Goal: Task Accomplishment & Management: Complete application form

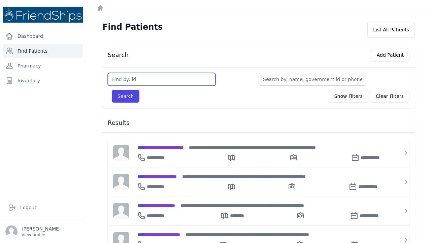
drag, startPoint x: 133, startPoint y: 75, endPoint x: 133, endPoint y: 71, distance: 4.0
click at [133, 74] on input "text" at bounding box center [162, 79] width 108 height 13
type input "233"
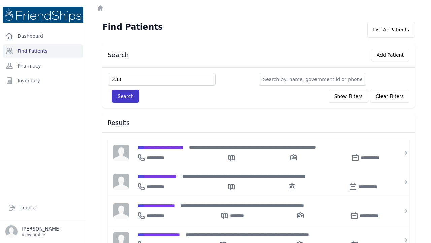
drag, startPoint x: 123, startPoint y: 97, endPoint x: 123, endPoint y: 94, distance: 3.4
click at [123, 97] on button "Search" at bounding box center [126, 96] width 28 height 13
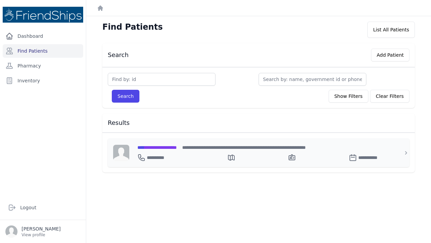
click at [151, 148] on span "**********" at bounding box center [156, 147] width 39 height 5
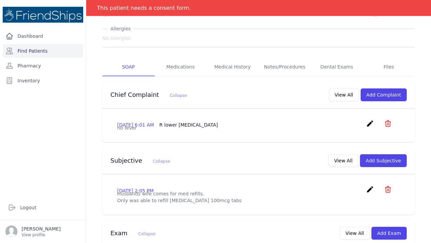
scroll to position [71, 0]
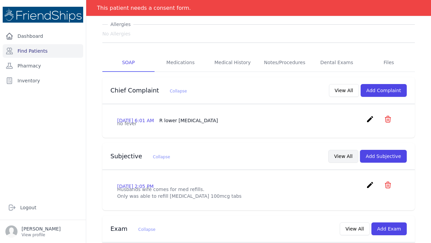
click at [347, 161] on button "View All" at bounding box center [344, 156] width 30 height 13
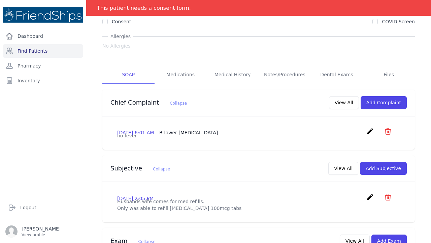
scroll to position [71, 0]
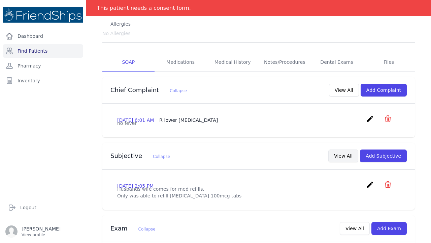
click at [343, 162] on button "View All" at bounding box center [344, 155] width 30 height 13
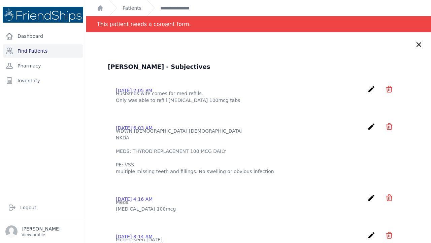
scroll to position [0, 0]
click at [421, 46] on icon at bounding box center [419, 44] width 8 height 8
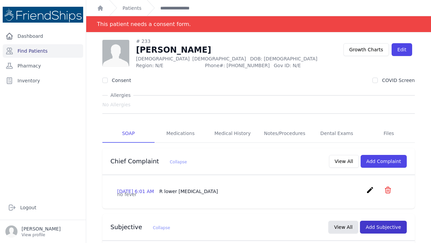
click at [379, 233] on button "Add Subjective" at bounding box center [383, 226] width 47 height 13
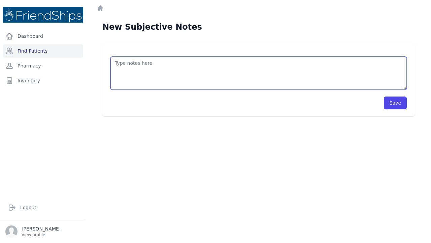
click at [124, 59] on textarea at bounding box center [259, 73] width 296 height 33
click at [127, 71] on textarea at bounding box center [259, 73] width 296 height 33
click at [115, 63] on textarea "43 y/o male" at bounding box center [259, 73] width 296 height 33
click at [164, 65] on textarea "This is a 43 y/o male" at bounding box center [259, 73] width 296 height 33
type textarea "This is a 43 y/o male with a PMHx of hypoth"
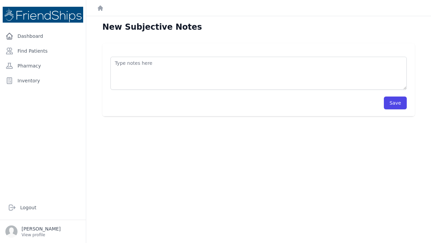
click at [119, 57] on textarea at bounding box center [259, 73] width 296 height 33
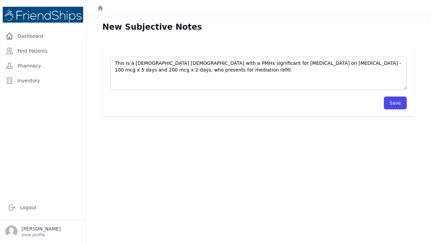
click at [155, 69] on textarea "This is a [DEMOGRAPHIC_DATA] [DEMOGRAPHIC_DATA] with a PMHx significant for [ME…" at bounding box center [259, 73] width 296 height 33
click at [153, 71] on textarea "This is a [DEMOGRAPHIC_DATA] [DEMOGRAPHIC_DATA] with a PMHx significant for [ME…" at bounding box center [259, 73] width 296 height 33
click at [184, 70] on textarea "This is a [DEMOGRAPHIC_DATA] [DEMOGRAPHIC_DATA] with a PMHx significant for [ME…" at bounding box center [259, 73] width 296 height 33
click at [254, 64] on textarea "This is a [DEMOGRAPHIC_DATA] [DEMOGRAPHIC_DATA] with a PMHx significant for [ME…" at bounding box center [259, 73] width 296 height 33
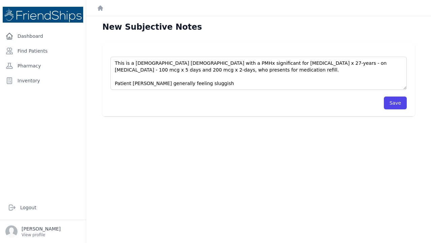
click at [323, 63] on textarea "This is a [DEMOGRAPHIC_DATA] [DEMOGRAPHIC_DATA] with a PMHx significant for [ME…" at bounding box center [259, 73] width 296 height 33
click at [127, 70] on textarea "This is a [DEMOGRAPHIC_DATA] [DEMOGRAPHIC_DATA] with a PMHx significant for [ME…" at bounding box center [259, 73] width 296 height 33
click at [135, 82] on textarea "This is a [DEMOGRAPHIC_DATA] [DEMOGRAPHIC_DATA] with a PMHx significant for [ME…" at bounding box center [259, 73] width 296 height 33
click at [199, 84] on textarea "This is a [DEMOGRAPHIC_DATA] [DEMOGRAPHIC_DATA] with a PMHx significant for [ME…" at bounding box center [259, 73] width 296 height 33
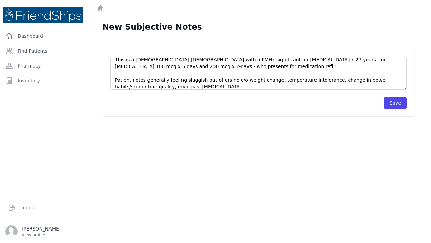
click at [163, 87] on textarea "This is a [DEMOGRAPHIC_DATA] [DEMOGRAPHIC_DATA] with a PMHx significant for [ME…" at bounding box center [259, 73] width 296 height 33
click at [183, 88] on textarea "This is a [DEMOGRAPHIC_DATA] [DEMOGRAPHIC_DATA] with a PMHx significant for [ME…" at bounding box center [259, 73] width 296 height 33
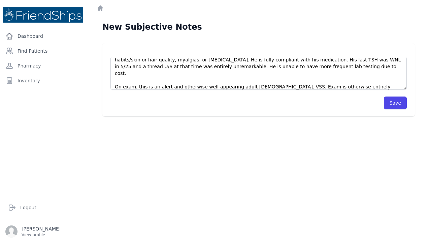
scroll to position [37, 0]
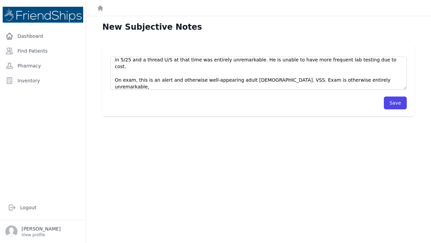
click at [317, 59] on textarea "This is a [DEMOGRAPHIC_DATA] [DEMOGRAPHIC_DATA] with a PMHx significant for [ME…" at bounding box center [259, 73] width 296 height 33
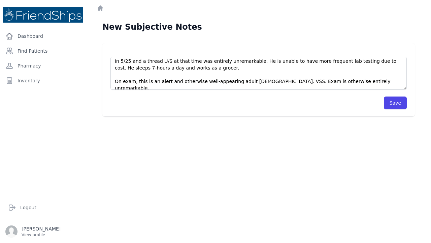
click at [369, 81] on textarea "This is a 43 y/o male with a PMHx significant for hypothyroidism x 27-years - o…" at bounding box center [259, 73] width 296 height 33
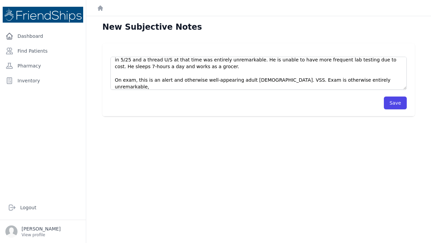
scroll to position [57, 0]
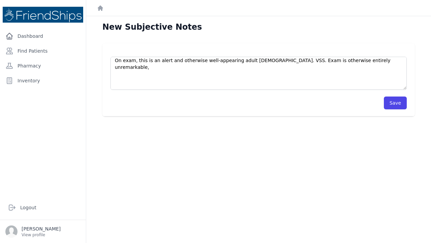
click at [114, 88] on textarea "This is a 43 y/o male with a PMHx significant for hypothyroidism x 27-years - o…" at bounding box center [259, 73] width 296 height 33
click at [116, 72] on textarea "This is a 43 y/o male with a PMHx significant for hypothyroidism x 27-years - o…" at bounding box center [259, 73] width 296 height 33
click at [117, 74] on textarea "This is a 43 y/o male with a PMHx significant for hypothyroidism x 27-years - o…" at bounding box center [259, 73] width 296 height 33
click at [189, 87] on textarea "This is a 43 y/o male with a PMHx significant for hypothyroidism x 27-years - o…" at bounding box center [259, 73] width 296 height 33
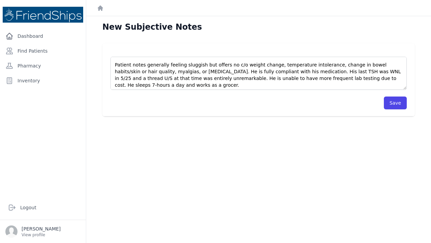
scroll to position [20, 0]
click at [328, 70] on textarea "This is a 43 y/o male with a PMHx significant for hypothyroidism x 27-years - o…" at bounding box center [259, 73] width 296 height 33
click at [370, 71] on textarea "This is a 43 y/o male with a PMHx significant for hypothyroidism x 27-years - o…" at bounding box center [259, 73] width 296 height 33
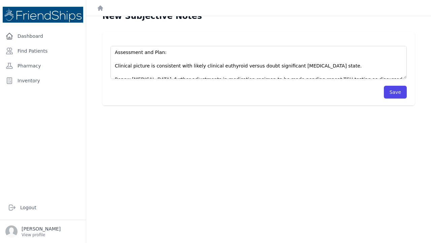
scroll to position [11, 0]
type textarea "This is a 43 y/o male with a PMHx significant for hypothyroidism x 27-years - o…"
click at [394, 90] on button "Save" at bounding box center [395, 91] width 23 height 13
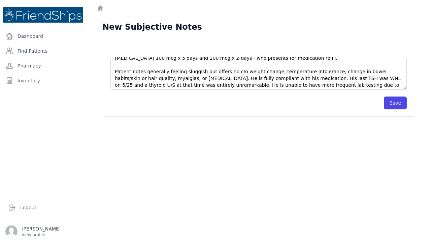
scroll to position [0, 0]
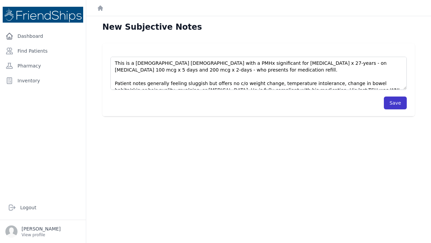
click at [399, 105] on button "Save" at bounding box center [395, 102] width 23 height 13
click at [392, 100] on button "Save" at bounding box center [395, 102] width 23 height 13
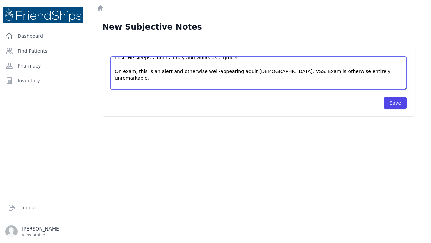
scroll to position [74, 0]
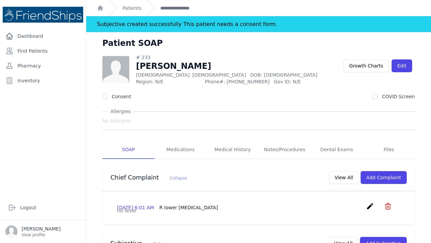
drag, startPoint x: 115, startPoint y: 63, endPoint x: 294, endPoint y: 89, distance: 180.8
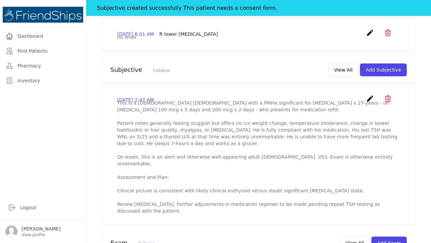
scroll to position [178, 0]
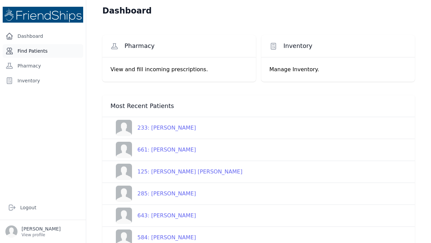
click at [36, 47] on link "Find Patients" at bounding box center [43, 50] width 81 height 13
click at [35, 50] on link "Find Patients" at bounding box center [43, 50] width 81 height 13
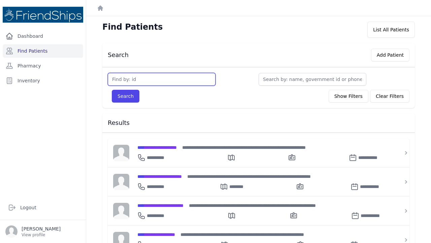
click at [113, 77] on input "text" at bounding box center [162, 79] width 108 height 13
type input "125"
click at [125, 96] on button "Search" at bounding box center [126, 96] width 28 height 13
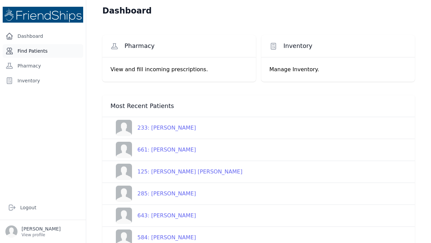
click at [46, 49] on link "Find Patients" at bounding box center [43, 50] width 81 height 13
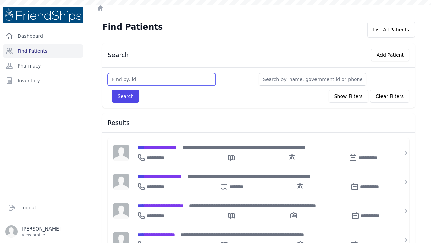
click at [125, 82] on input "text" at bounding box center [162, 79] width 108 height 13
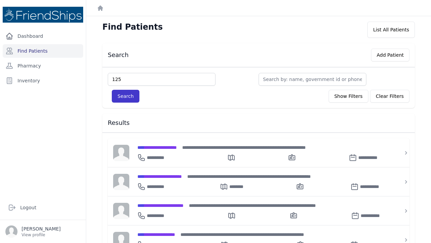
type input "125"
click at [123, 97] on button "Search" at bounding box center [126, 96] width 28 height 13
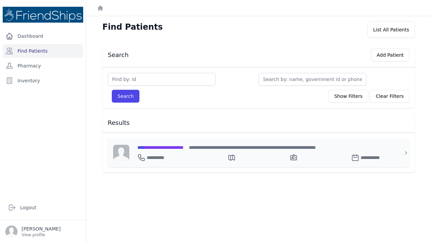
click at [162, 145] on span "**********" at bounding box center [160, 147] width 46 height 5
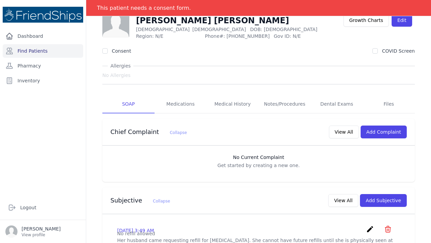
scroll to position [45, 0]
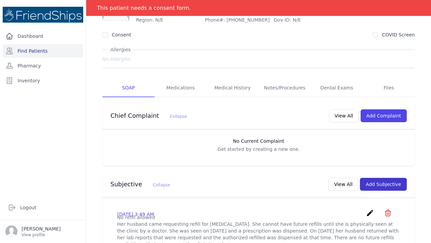
click at [379, 180] on button "Add Subjective" at bounding box center [383, 184] width 47 height 13
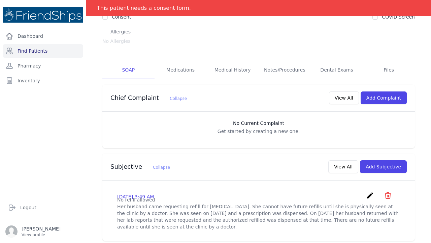
scroll to position [65, 0]
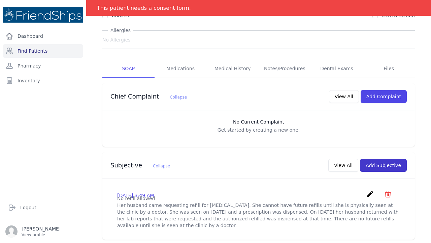
click at [384, 165] on button "Add Subjective" at bounding box center [383, 165] width 47 height 13
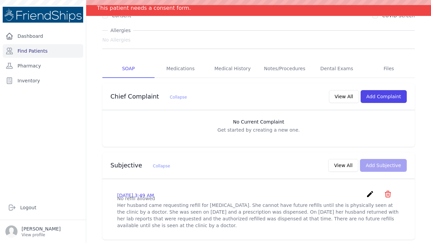
scroll to position [0, 0]
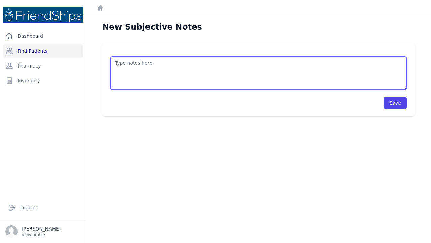
click at [118, 62] on textarea at bounding box center [259, 73] width 296 height 33
type textarea "This is a 43 year old"
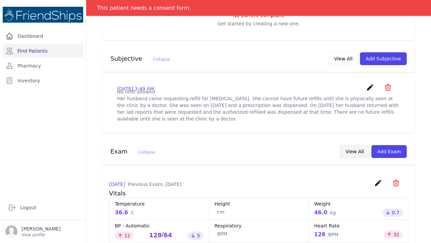
scroll to position [167, 0]
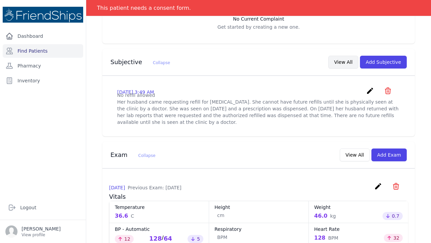
click at [345, 60] on button "View All" at bounding box center [344, 62] width 30 height 13
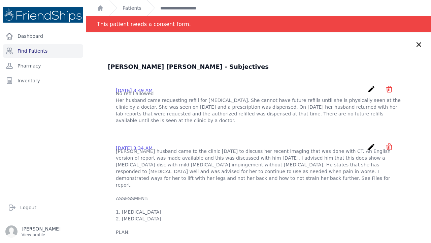
scroll to position [0, 0]
click at [39, 52] on link "Find Patients" at bounding box center [43, 50] width 81 height 13
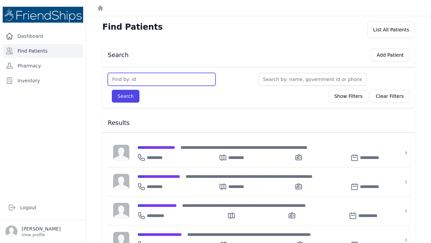
click at [123, 81] on input "text" at bounding box center [162, 79] width 108 height 13
type input "125"
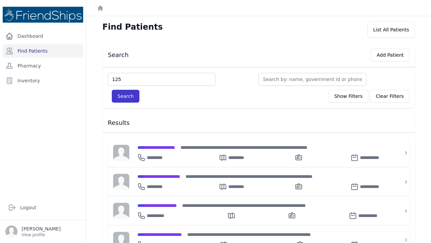
click at [121, 96] on button "Search" at bounding box center [126, 96] width 28 height 13
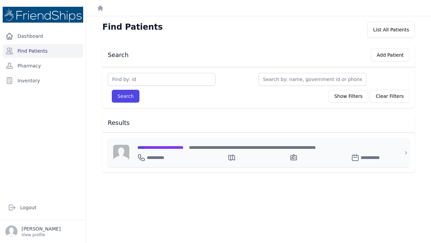
click at [174, 147] on span "**********" at bounding box center [160, 147] width 46 height 5
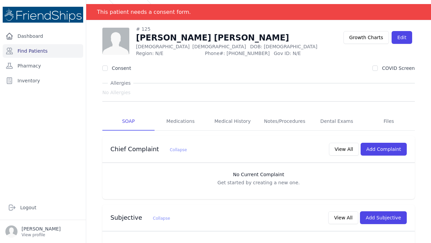
scroll to position [18, 0]
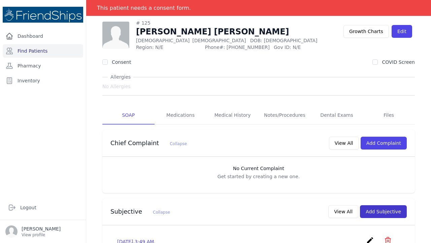
click at [376, 210] on button "Add Subjective" at bounding box center [383, 211] width 47 height 13
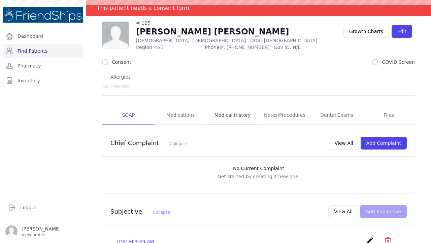
scroll to position [0, 0]
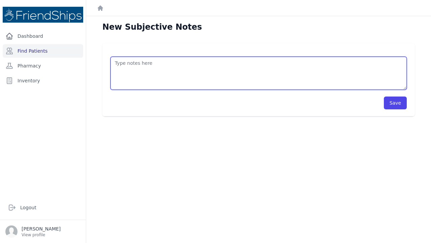
click at [119, 61] on textarea at bounding box center [259, 73] width 296 height 33
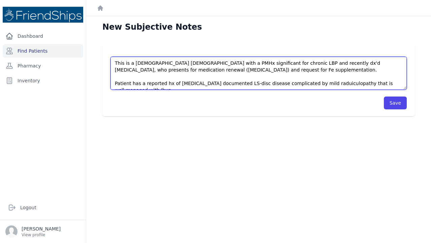
scroll to position [3, 0]
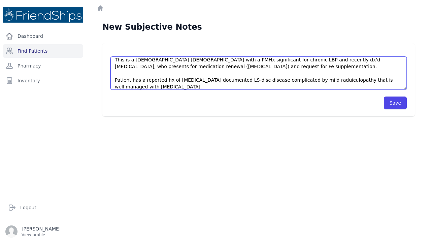
click at [307, 81] on textarea "This is a 43 y/o female with a PMHx significant for chronic LBP and recently dx…" at bounding box center [259, 73] width 296 height 33
click at [144, 86] on textarea "This is a 43 y/o female with a PMHx significant for chronic LBP and recently dx…" at bounding box center [259, 73] width 296 height 33
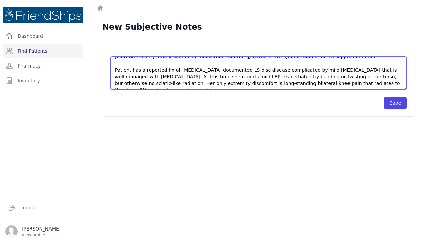
scroll to position [17, 0]
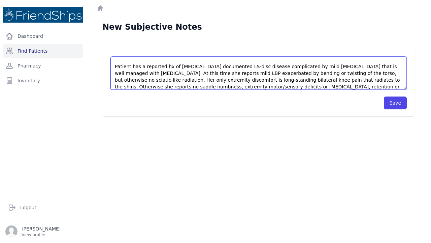
click at [247, 86] on textarea "This is a 43 y/o female with a PMHx significant for chronic LBP and recently dx…" at bounding box center [259, 73] width 296 height 33
click at [337, 87] on textarea "This is a 43 y/o female with a PMHx significant for chronic LBP and recently dx…" at bounding box center [259, 73] width 296 height 33
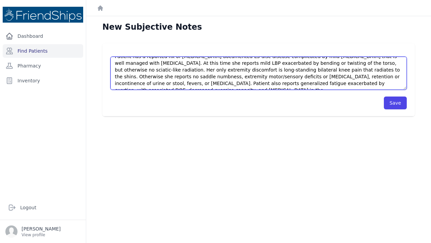
click at [376, 84] on textarea "This is a 43 y/o female with a PMHx significant for chronic LBP and recently dx…" at bounding box center [259, 73] width 296 height 33
click at [396, 81] on textarea "This is a 43 y/o female with a PMHx significant for chronic LBP and recently dx…" at bounding box center [259, 73] width 296 height 33
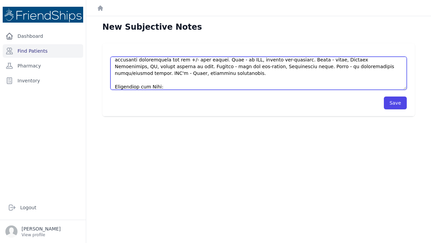
scroll to position [98, 0]
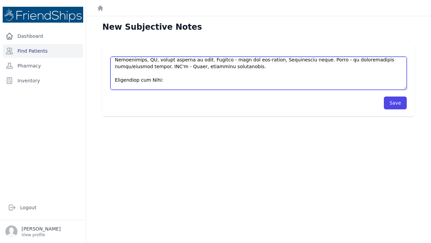
click at [173, 87] on textarea at bounding box center [259, 73] width 296 height 33
click at [214, 85] on textarea at bounding box center [259, 73] width 296 height 33
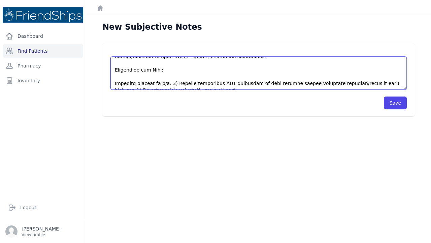
click at [203, 82] on textarea at bounding box center [259, 73] width 296 height 33
click at [193, 82] on textarea at bounding box center [259, 73] width 296 height 33
click at [230, 83] on textarea at bounding box center [259, 73] width 296 height 33
click at [314, 84] on textarea at bounding box center [259, 73] width 296 height 33
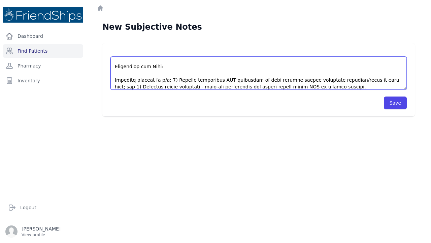
scroll to position [121, 0]
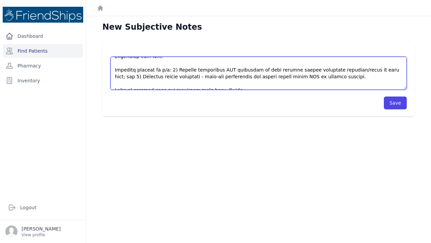
click at [224, 82] on textarea at bounding box center [259, 73] width 296 height 33
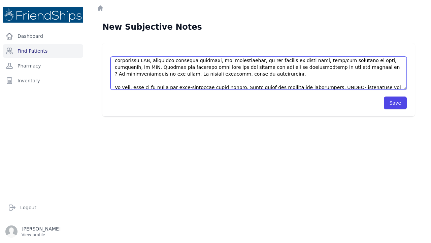
scroll to position [60, 0]
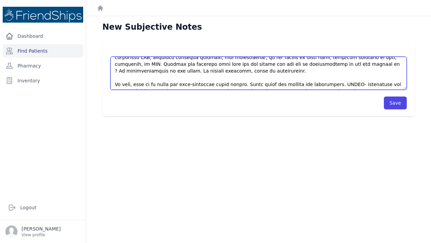
click at [328, 62] on textarea at bounding box center [259, 73] width 296 height 33
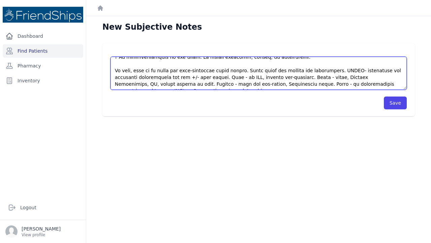
scroll to position [75, 0]
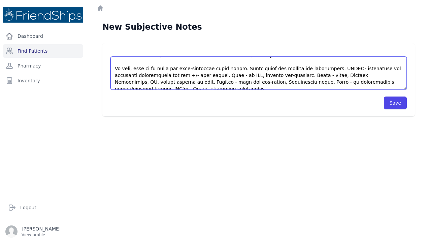
click at [326, 68] on textarea at bounding box center [259, 73] width 296 height 33
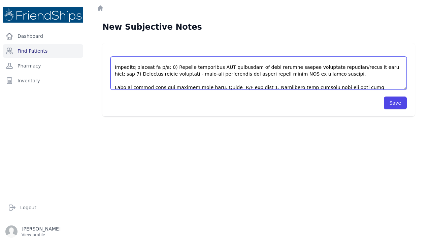
scroll to position [120, 0]
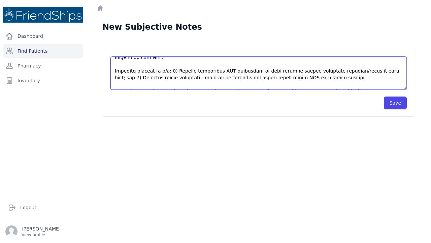
click at [326, 71] on textarea at bounding box center [259, 73] width 296 height 33
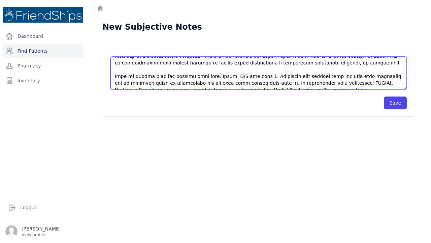
scroll to position [142, 0]
click at [195, 70] on textarea at bounding box center [259, 73] width 296 height 33
click at [205, 76] on textarea at bounding box center [259, 73] width 296 height 33
type textarea "This is a 43 y/o female with a PMHx significant for chronic LBP and recently dx…"
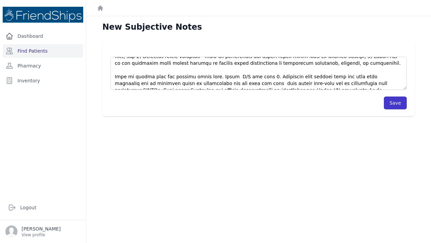
click at [390, 101] on button "Save" at bounding box center [395, 102] width 23 height 13
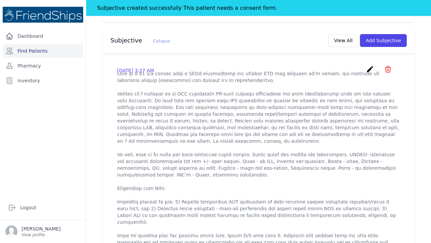
scroll to position [206, 0]
click at [39, 52] on link "Find Patients" at bounding box center [43, 50] width 81 height 13
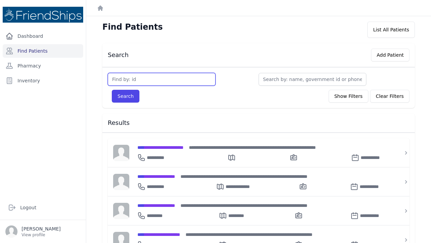
click at [139, 81] on input "text" at bounding box center [162, 79] width 108 height 13
type input "783"
click at [125, 96] on button "Search" at bounding box center [126, 96] width 28 height 13
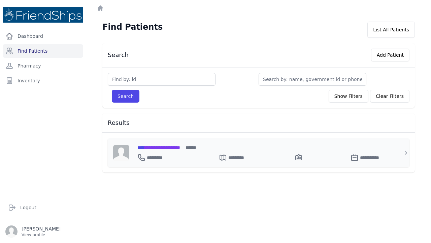
click at [167, 148] on span "**********" at bounding box center [158, 147] width 43 height 5
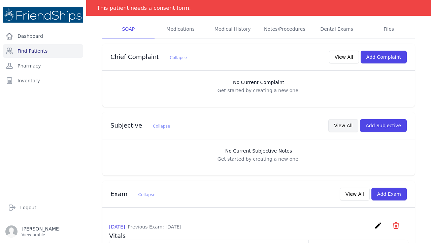
scroll to position [123, 0]
click at [350, 118] on button "View All" at bounding box center [344, 124] width 30 height 13
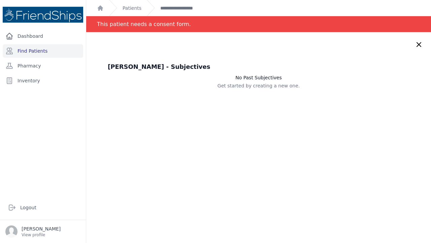
scroll to position [0, 0]
click at [417, 45] on icon at bounding box center [419, 44] width 8 height 8
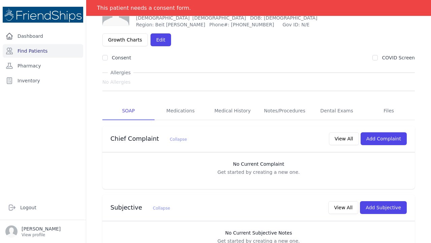
scroll to position [52, 0]
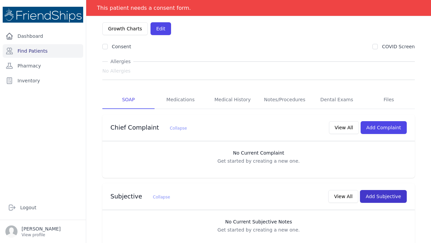
click at [376, 190] on button "Add Subjective" at bounding box center [383, 196] width 47 height 13
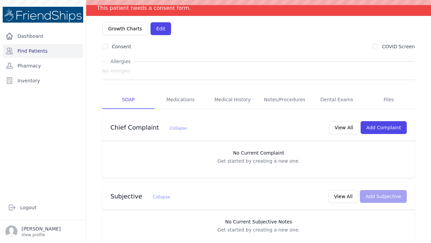
scroll to position [0, 0]
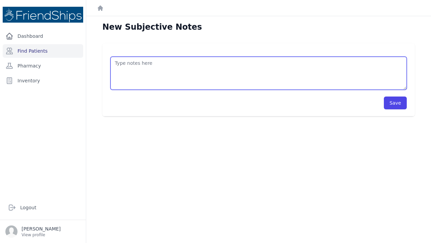
click at [117, 63] on textarea at bounding box center [259, 73] width 296 height 33
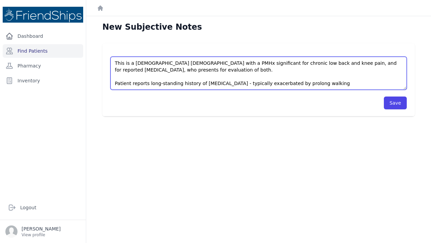
click at [306, 84] on textarea "This is a 71 year old female with a PMHx significant for chronic low back and k…" at bounding box center [259, 73] width 296 height 33
click at [339, 85] on textarea "This is a 71 year old female with a PMHx significant for chronic low back and k…" at bounding box center [259, 73] width 296 height 33
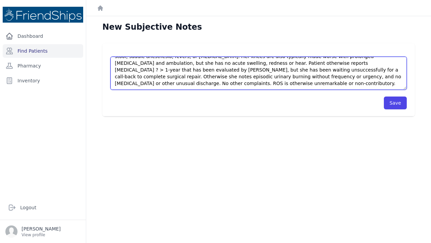
scroll to position [51, 0]
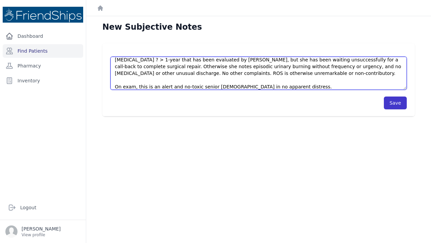
type textarea "This is a 71 year old female with a PMHx significant for chronic low back and k…"
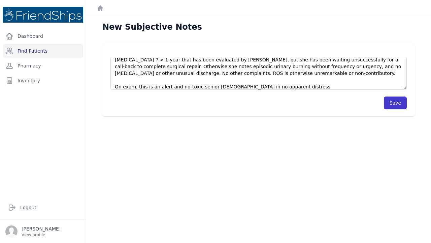
click at [401, 103] on button "Save" at bounding box center [395, 102] width 23 height 13
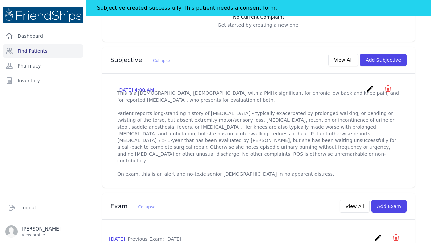
scroll to position [202, 0]
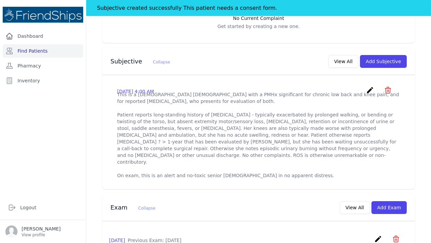
click at [369, 86] on icon "create" at bounding box center [370, 90] width 8 height 8
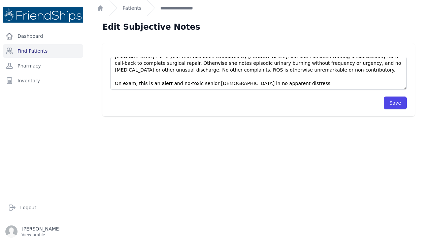
scroll to position [54, 0]
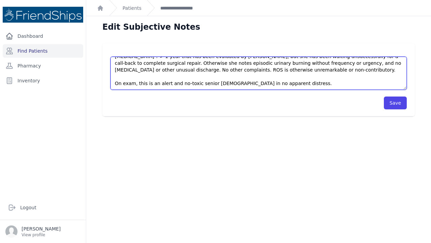
click at [286, 82] on textarea "This is a 71 year old female with a PMHx significant for chronic low back and k…" at bounding box center [259, 73] width 296 height 33
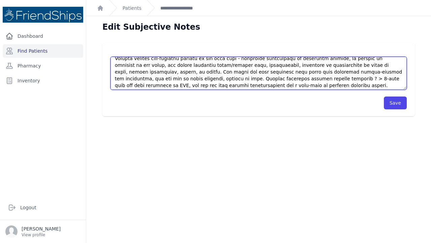
scroll to position [25, 0]
click at [151, 79] on textarea "This is a 71 year old female with a PMHx significant for chronic low back and k…" at bounding box center [259, 73] width 296 height 33
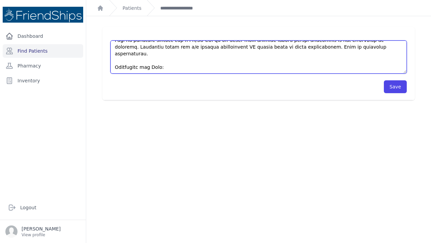
scroll to position [16, 0]
click at [177, 68] on textarea "This is a 71 year old female with a PMHx significant for chronic low back and k…" at bounding box center [259, 56] width 296 height 33
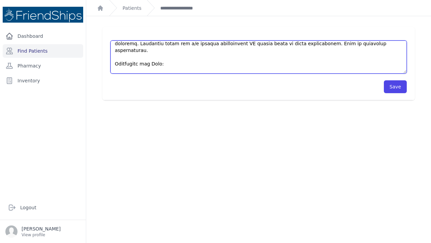
click at [400, 63] on textarea "This is a 71 year old female with a PMHx significant for chronic low back and k…" at bounding box center [259, 56] width 296 height 33
click at [401, 63] on textarea "This is a 71 year old female with a PMHx significant for chronic low back and k…" at bounding box center [259, 56] width 296 height 33
click at [225, 72] on textarea "This is a 71 year old female with a PMHx significant for chronic low back and k…" at bounding box center [259, 56] width 296 height 33
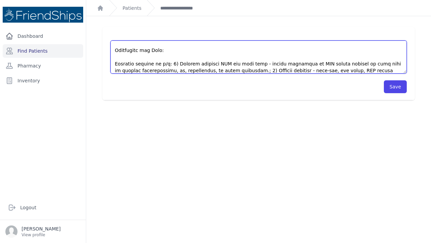
scroll to position [118, 0]
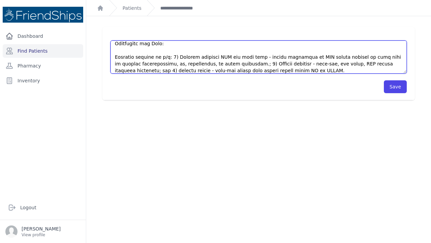
click at [144, 70] on textarea "This is a 71 year old female with a PMHx significant for chronic low back and k…" at bounding box center [259, 56] width 296 height 33
click at [187, 71] on textarea "This is a 71 year old female with a PMHx significant for chronic low back and k…" at bounding box center [259, 56] width 296 height 33
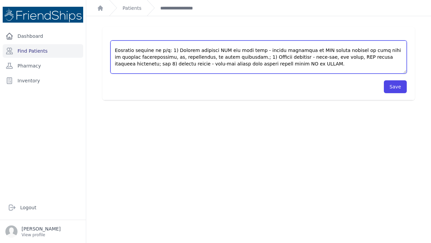
scroll to position [135, 0]
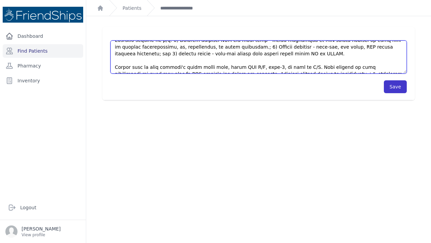
type textarea "This is a [DEMOGRAPHIC_DATA] [DEMOGRAPHIC_DATA] with a PMHx significant for chr…"
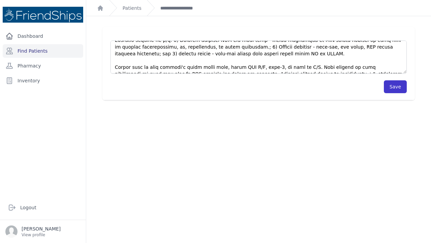
click at [392, 88] on button "Save" at bounding box center [395, 86] width 23 height 13
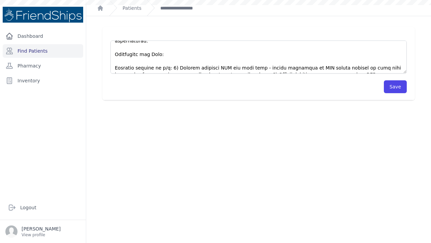
scroll to position [106, 0]
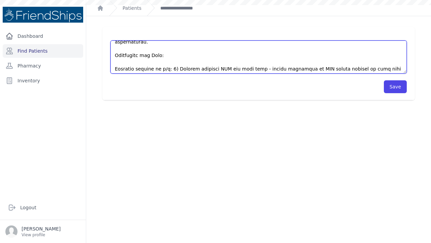
click at [386, 62] on textarea "This is a 71 year old female with a PMHx significant for chronic low back and k…" at bounding box center [259, 56] width 296 height 33
click at [387, 62] on textarea "This is a 71 year old female with a PMHx significant for chronic low back and k…" at bounding box center [259, 56] width 296 height 33
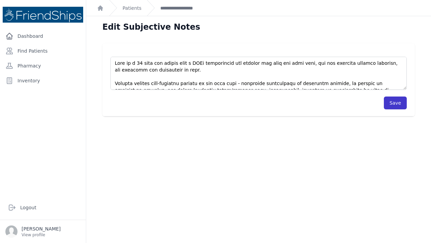
click at [394, 102] on button "Save" at bounding box center [395, 102] width 23 height 13
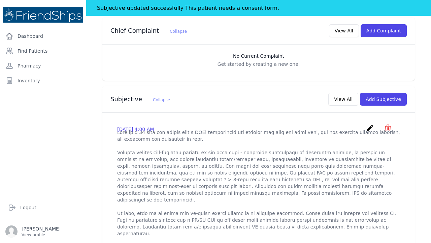
scroll to position [166, 0]
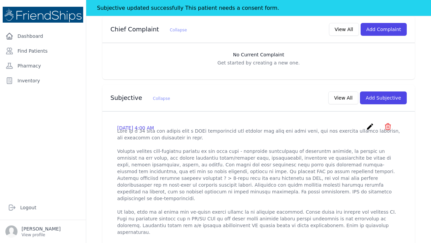
click at [370, 122] on icon "create" at bounding box center [370, 126] width 8 height 8
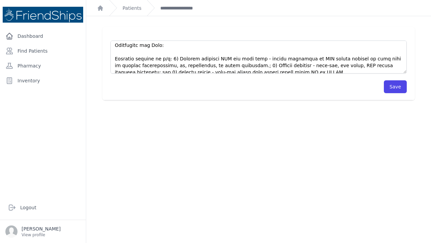
scroll to position [113, 0]
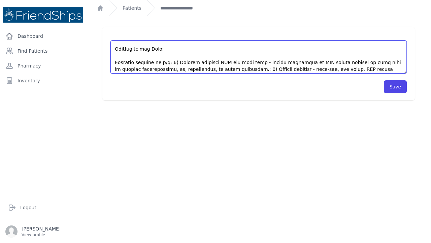
click at [389, 55] on textarea at bounding box center [259, 56] width 296 height 33
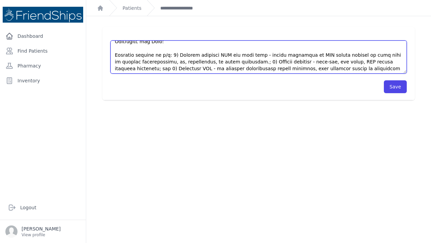
scroll to position [119, 0]
click at [152, 55] on textarea at bounding box center [259, 56] width 296 height 33
drag, startPoint x: 237, startPoint y: 54, endPoint x: 289, endPoint y: 65, distance: 54.1
click at [290, 65] on textarea at bounding box center [259, 56] width 296 height 33
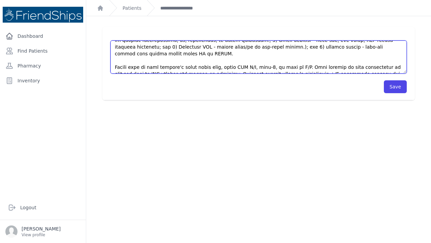
scroll to position [0, 0]
click at [229, 67] on textarea at bounding box center [259, 56] width 296 height 33
paste textarea "if repeated measurements remain elevated, with initiate course of amlodipine an…"
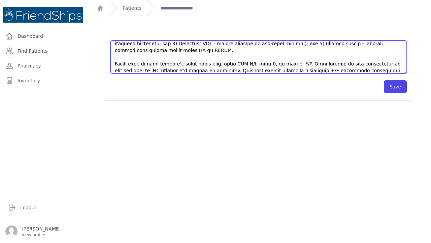
click at [252, 63] on textarea at bounding box center [259, 56] width 296 height 33
click at [334, 64] on textarea at bounding box center [259, 56] width 296 height 33
click at [266, 71] on textarea at bounding box center [259, 56] width 296 height 33
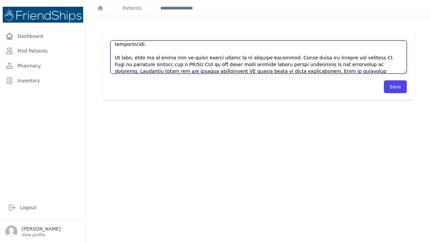
scroll to position [71, 0]
click at [121, 63] on textarea at bounding box center [259, 56] width 296 height 33
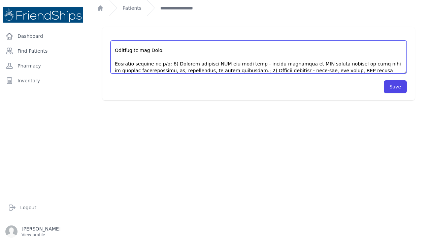
scroll to position [112, 0]
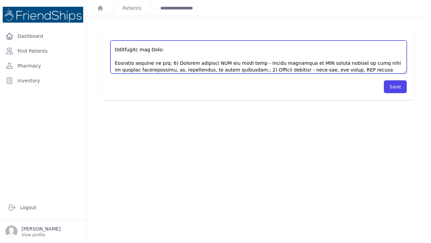
click at [207, 50] on textarea at bounding box center [259, 56] width 296 height 33
click at [311, 57] on textarea at bounding box center [259, 56] width 296 height 33
type textarea "This is a 71 year old female with a PMHx significant for chronic low back and k…"
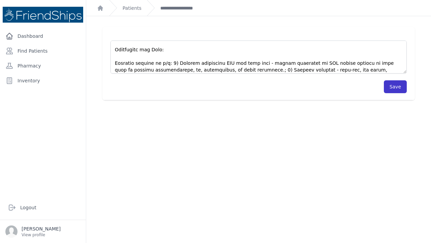
click at [398, 87] on button "Save" at bounding box center [395, 86] width 23 height 13
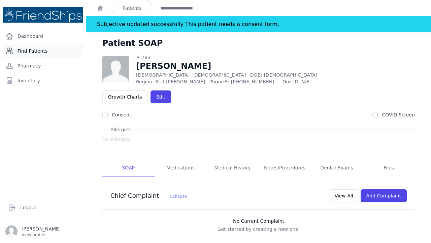
click at [32, 53] on link "Find Patients" at bounding box center [43, 50] width 81 height 13
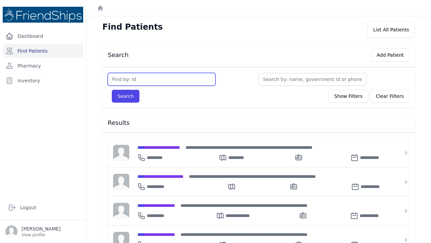
click at [121, 80] on input "text" at bounding box center [162, 79] width 108 height 13
type input "125"
click at [125, 96] on button "Search" at bounding box center [126, 96] width 28 height 13
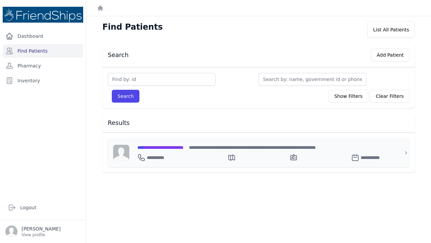
click at [164, 146] on span "**********" at bounding box center [160, 147] width 46 height 5
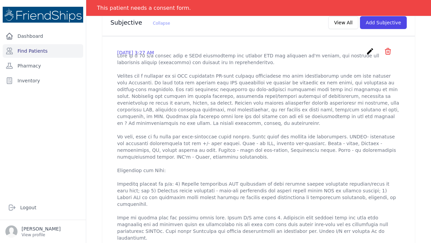
scroll to position [179, 0]
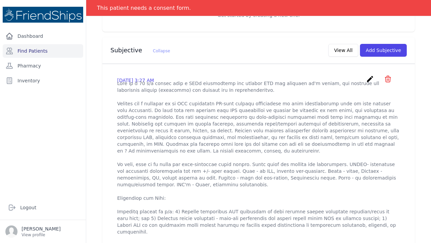
click at [371, 76] on icon "create" at bounding box center [370, 79] width 8 height 8
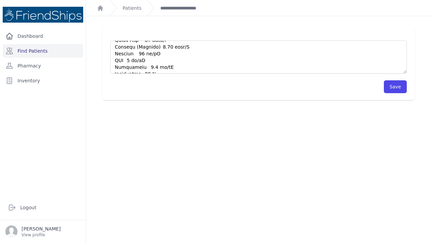
scroll to position [16, 0]
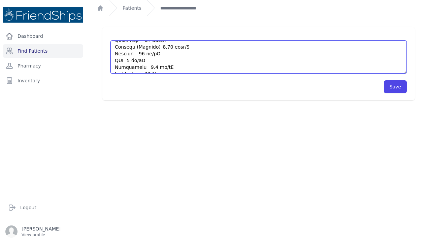
click at [179, 68] on textarea at bounding box center [259, 56] width 296 height 33
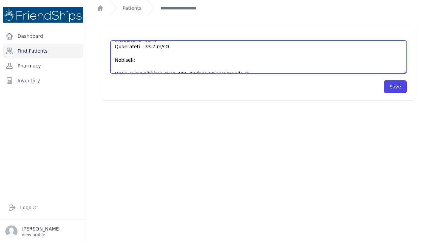
scroll to position [270, 0]
click at [124, 67] on textarea at bounding box center [259, 56] width 296 height 33
click at [303, 67] on textarea at bounding box center [259, 56] width 296 height 33
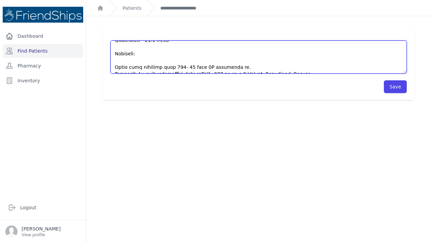
scroll to position [0, 0]
drag, startPoint x: 173, startPoint y: 67, endPoint x: 128, endPoint y: 69, distance: 44.9
click at [128, 69] on textarea at bounding box center [259, 56] width 296 height 33
click at [152, 66] on textarea at bounding box center [259, 56] width 296 height 33
click at [195, 67] on textarea at bounding box center [259, 56] width 296 height 33
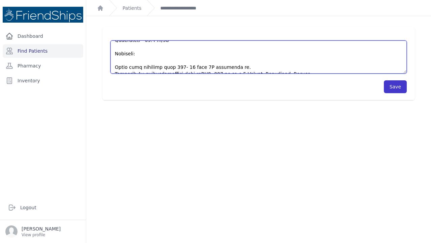
type textarea "This is a 43 y/o female with a PMHx significant for chronic LBP and recently dx…"
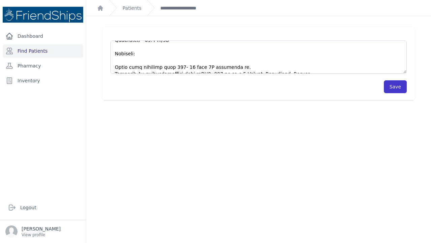
click at [394, 85] on button "Save" at bounding box center [395, 86] width 23 height 13
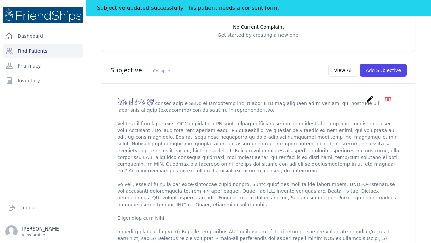
scroll to position [182, 0]
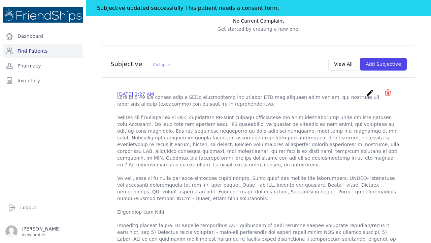
click at [372, 93] on icon "create" at bounding box center [370, 93] width 8 height 8
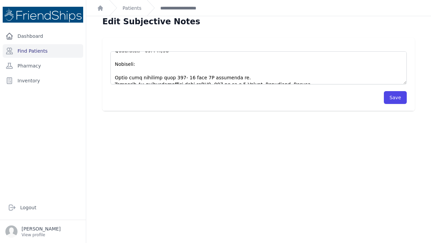
scroll to position [276, 0]
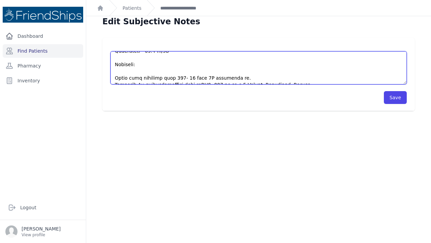
click at [287, 78] on textarea at bounding box center [259, 67] width 296 height 33
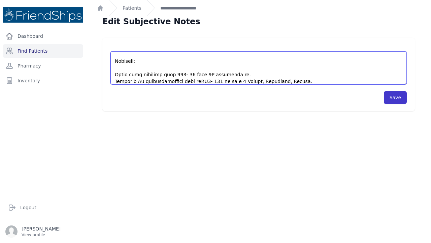
type textarea "This is a 43 y/o female with a PMHx significant for chronic LBP and recently dx…"
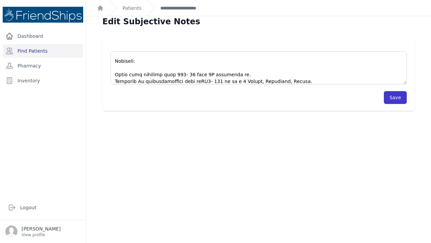
click at [392, 97] on button "Save" at bounding box center [395, 97] width 23 height 13
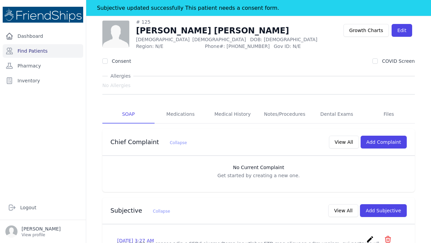
scroll to position [14, 0]
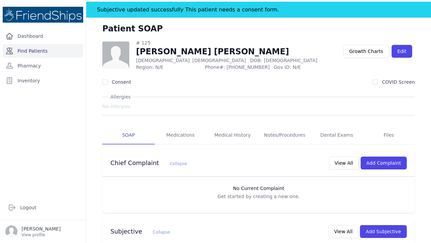
click at [29, 50] on link "Find Patients" at bounding box center [43, 50] width 81 height 13
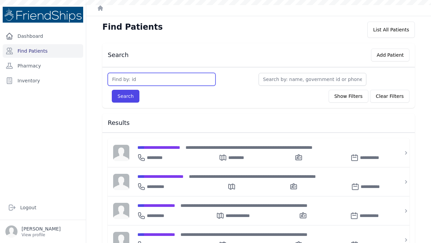
click at [124, 79] on input "text" at bounding box center [162, 79] width 108 height 13
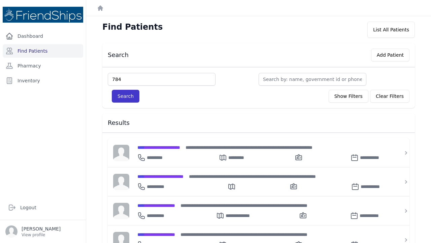
type input "784"
click at [125, 96] on button "Search" at bounding box center [126, 96] width 28 height 13
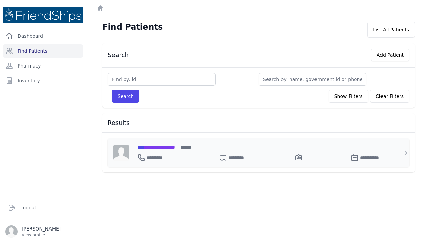
click at [159, 144] on div "**********" at bounding box center [262, 147] width 251 height 7
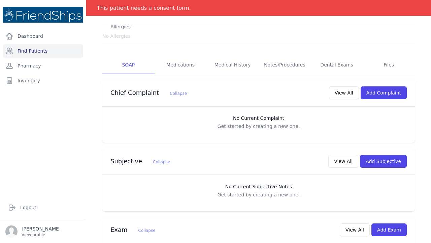
scroll to position [84, 0]
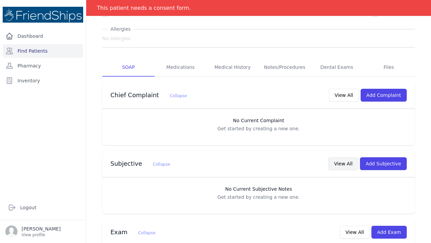
click at [353, 157] on button "View All" at bounding box center [344, 163] width 30 height 13
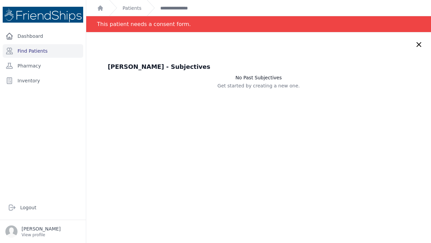
scroll to position [0, 0]
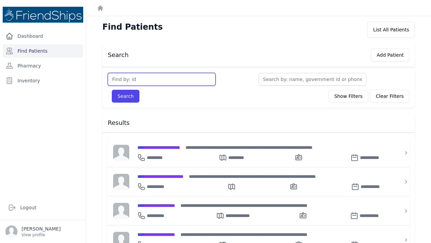
click at [131, 79] on input "text" at bounding box center [162, 79] width 108 height 13
type input "784"
click at [125, 96] on button "Search" at bounding box center [126, 96] width 28 height 13
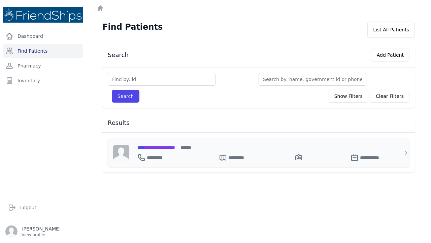
click at [167, 145] on span "**********" at bounding box center [156, 147] width 38 height 5
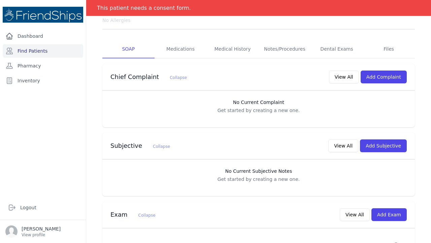
scroll to position [102, 0]
click at [379, 139] on button "Add Subjective" at bounding box center [383, 145] width 47 height 13
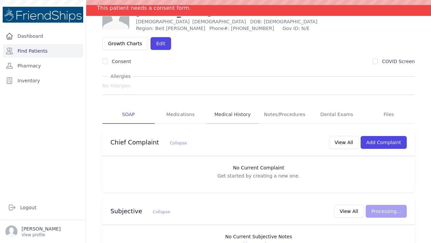
scroll to position [53, 0]
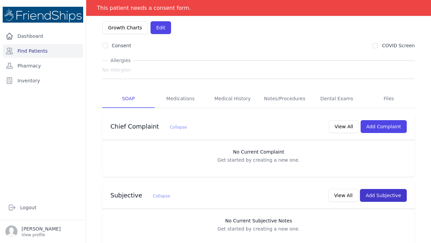
click at [374, 189] on button "Add Subjective" at bounding box center [383, 195] width 47 height 13
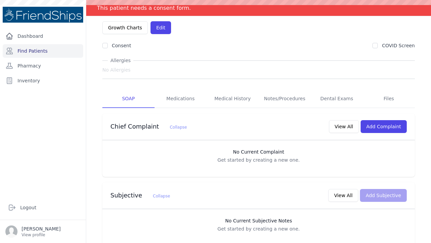
scroll to position [0, 0]
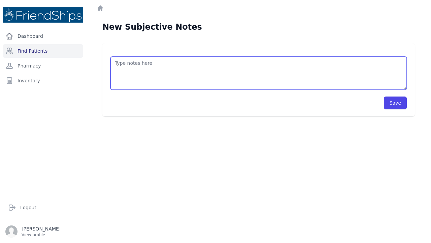
click at [117, 63] on textarea at bounding box center [259, 73] width 296 height 33
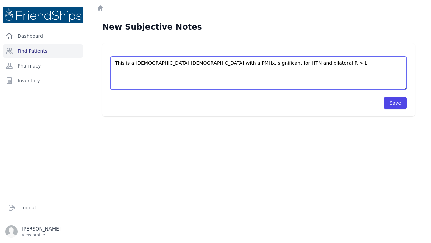
click at [257, 63] on textarea "This is a [DEMOGRAPHIC_DATA] [DEMOGRAPHIC_DATA] with a PMHx. significant for HT…" at bounding box center [259, 73] width 296 height 33
click at [291, 62] on textarea "This is a [DEMOGRAPHIC_DATA] [DEMOGRAPHIC_DATA] with a PMHx. significant for HT…" at bounding box center [259, 73] width 296 height 33
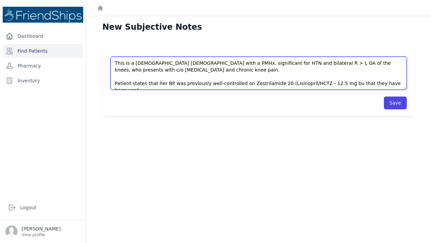
scroll to position [3, 0]
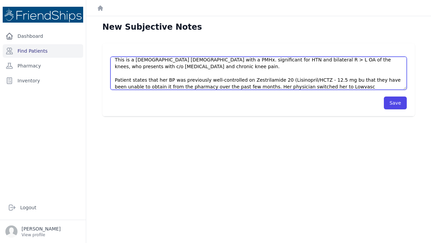
click at [315, 79] on textarea "This is a 73 year old female with a PMHx. significant for HTN and bilateral R >…" at bounding box center [259, 73] width 296 height 33
click at [346, 81] on textarea "This is a 73 year old female with a PMHx. significant for HTN and bilateral R >…" at bounding box center [259, 73] width 296 height 33
click at [286, 87] on textarea "This is a 73 year old female with a PMHx. significant for HTN and bilateral R >…" at bounding box center [259, 73] width 296 height 33
click at [375, 88] on textarea "This is a 73 year old female with a PMHx. significant for HTN and bilateral R >…" at bounding box center [259, 73] width 296 height 33
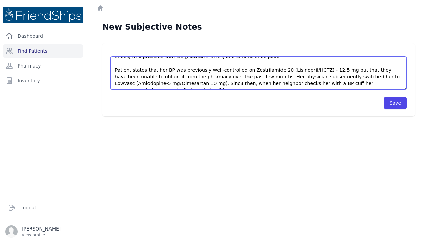
scroll to position [17, 0]
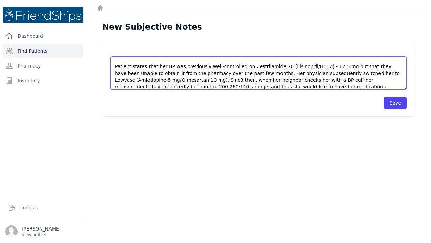
drag, startPoint x: 185, startPoint y: 94, endPoint x: 382, endPoint y: 86, distance: 197.6
click at [382, 86] on textarea "This is a 73 year old female with a PMHx. significant for HTN and bilateral R >…" at bounding box center [259, 73] width 296 height 33
click at [389, 87] on textarea "This is a 73 year old female with a PMHx. significant for HTN and bilateral R >…" at bounding box center [259, 73] width 296 height 33
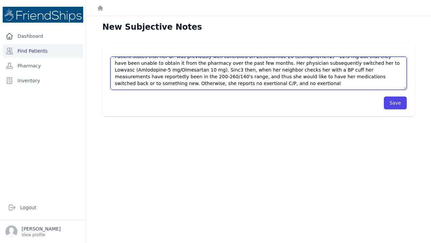
click at [170, 85] on textarea "This is a 73 year old female with a PMHx. significant for HTN and bilateral R >…" at bounding box center [259, 73] width 296 height 33
click at [226, 83] on textarea "This is a 73 year old female with a PMHx. significant for HTN and bilateral R >…" at bounding box center [259, 73] width 296 height 33
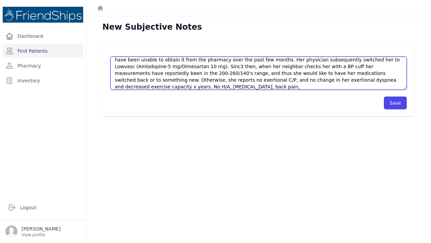
click at [386, 80] on textarea "This is a 73 year old female with a PMHx. significant for HTN and bilateral R >…" at bounding box center [259, 73] width 296 height 33
click at [179, 87] on textarea "This is a 73 year old female with a PMHx. significant for HTN and bilateral R >…" at bounding box center [259, 73] width 296 height 33
click at [183, 66] on textarea "This is a 73 year old female with a PMHx. significant for HTN and bilateral R >…" at bounding box center [259, 73] width 296 height 33
click at [387, 88] on textarea "This is a 73 year old female with a PMHx. significant for HTN and bilateral R >…" at bounding box center [259, 73] width 296 height 33
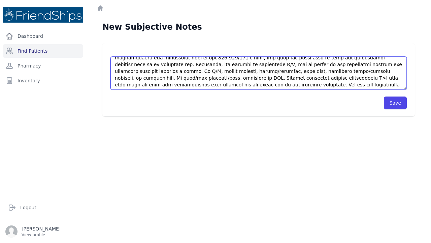
scroll to position [46, 0]
click at [383, 69] on textarea at bounding box center [259, 73] width 296 height 33
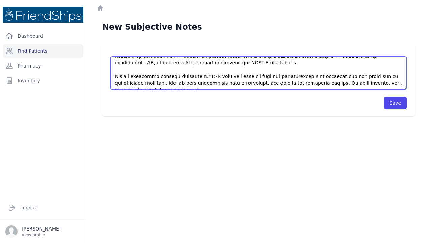
scroll to position [67, 0]
click at [194, 82] on textarea at bounding box center [259, 73] width 296 height 33
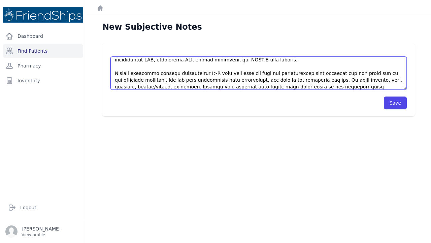
click at [355, 80] on textarea at bounding box center [259, 73] width 296 height 33
drag, startPoint x: 186, startPoint y: 86, endPoint x: 165, endPoint y: 86, distance: 20.9
click at [165, 86] on textarea at bounding box center [259, 73] width 296 height 33
click at [131, 87] on textarea at bounding box center [259, 73] width 296 height 33
click at [184, 88] on textarea at bounding box center [259, 73] width 296 height 33
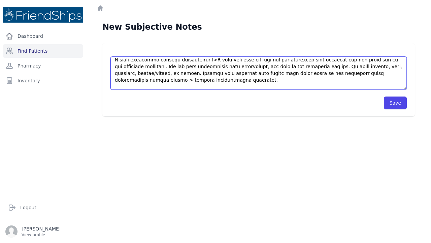
scroll to position [94, 0]
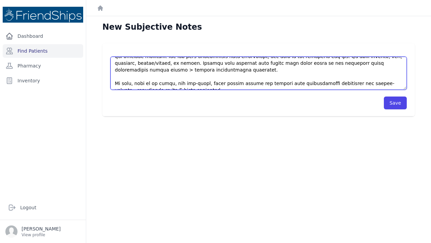
click at [201, 83] on textarea at bounding box center [259, 73] width 296 height 33
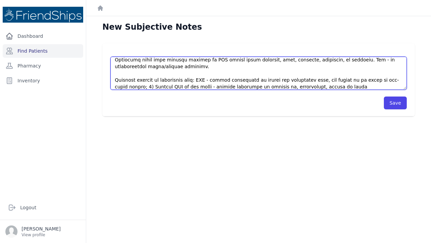
scroll to position [148, 0]
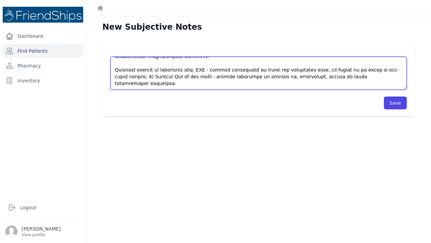
click at [294, 83] on textarea at bounding box center [259, 73] width 296 height 33
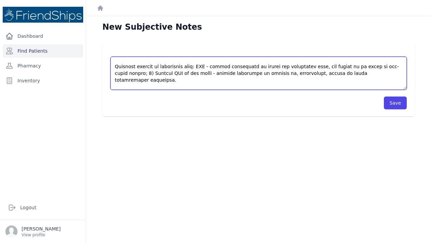
click at [136, 85] on textarea at bounding box center [259, 73] width 296 height 33
click at [223, 86] on textarea at bounding box center [259, 73] width 296 height 33
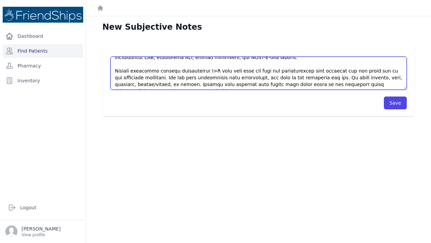
scroll to position [74, 0]
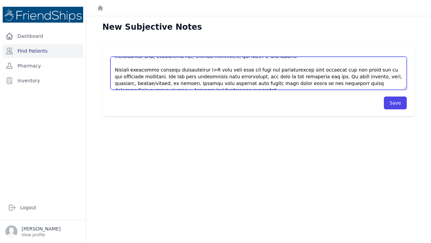
click at [204, 62] on textarea at bounding box center [259, 73] width 296 height 33
click at [207, 63] on textarea at bounding box center [259, 73] width 296 height 33
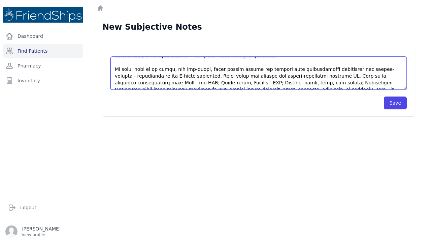
scroll to position [110, 0]
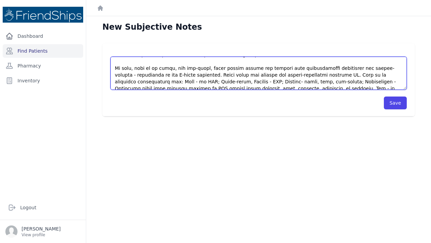
click at [169, 62] on textarea at bounding box center [259, 73] width 296 height 33
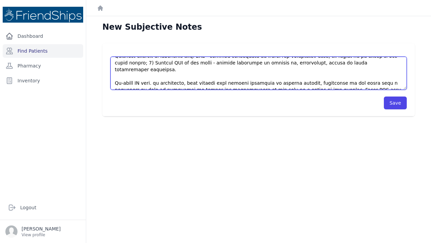
scroll to position [162, 0]
type textarea "This is a 73 year old female with a PMHx. significant for HTN and bilateral R >…"
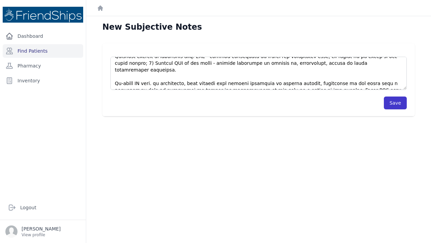
click at [396, 103] on button "Save" at bounding box center [395, 102] width 23 height 13
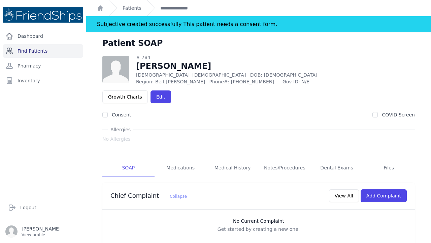
click at [49, 49] on link "Find Patients" at bounding box center [43, 50] width 81 height 13
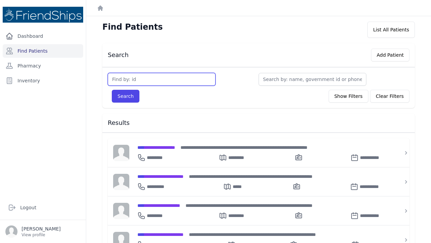
click at [122, 80] on input "text" at bounding box center [162, 79] width 108 height 13
type input "762"
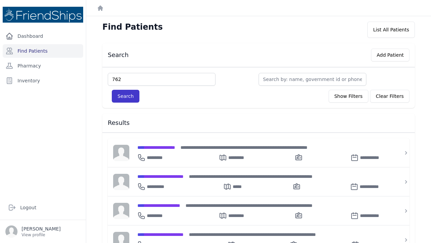
click at [125, 99] on button "Search" at bounding box center [126, 96] width 28 height 13
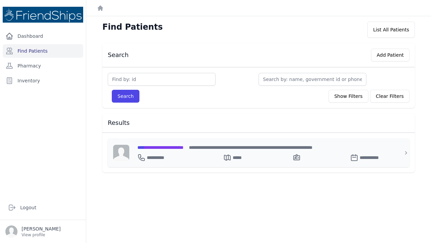
click at [158, 147] on span "**********" at bounding box center [160, 147] width 46 height 5
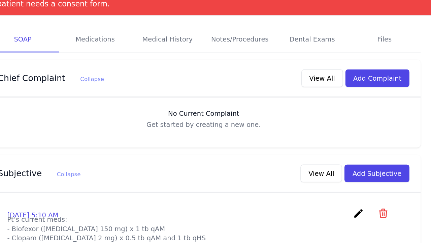
scroll to position [119, 0]
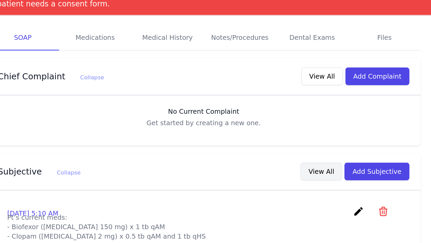
click at [329, 122] on button "View All" at bounding box center [344, 128] width 30 height 13
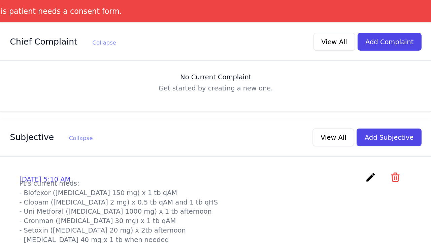
scroll to position [157, 0]
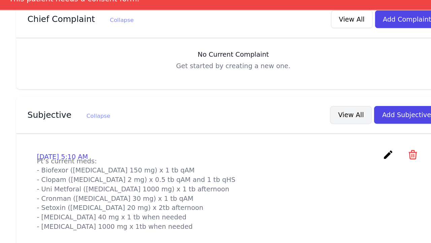
click at [329, 85] on button "View All" at bounding box center [344, 91] width 30 height 13
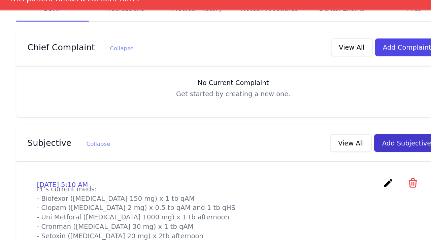
scroll to position [138, 0]
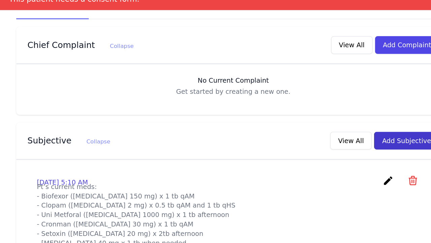
click at [360, 103] on button "Add Subjective" at bounding box center [383, 109] width 47 height 13
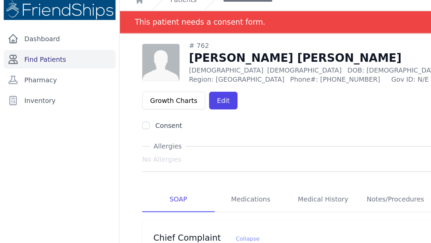
click at [45, 44] on link "Find Patients" at bounding box center [43, 50] width 81 height 13
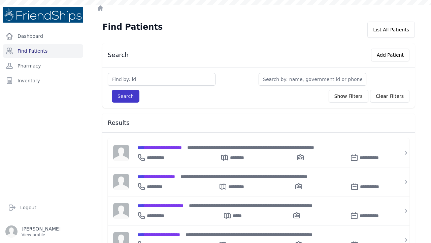
scroll to position [5, 0]
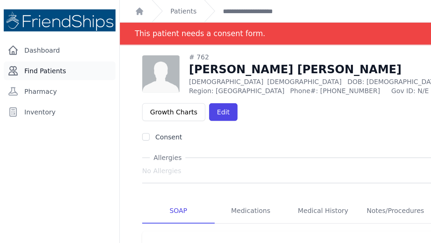
click at [40, 50] on link "Find Patients" at bounding box center [43, 50] width 81 height 13
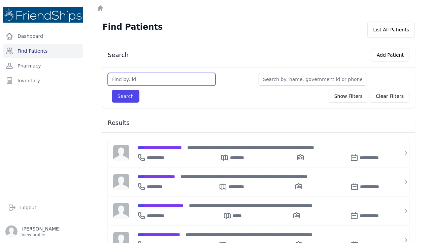
click at [121, 79] on input "text" at bounding box center [162, 79] width 108 height 13
click at [116, 79] on input "7762" at bounding box center [162, 79] width 108 height 13
type input "762"
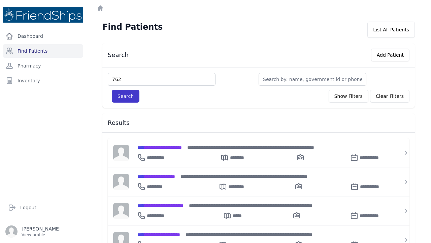
click at [128, 97] on button "Search" at bounding box center [126, 96] width 28 height 13
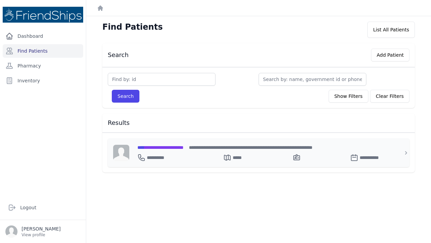
click at [155, 147] on span "**********" at bounding box center [160, 147] width 46 height 5
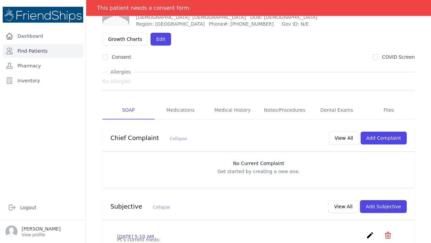
scroll to position [42, 0]
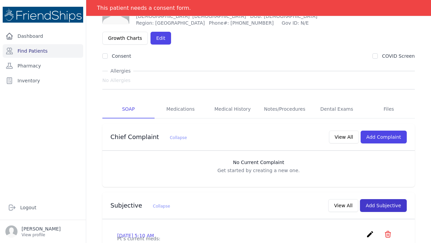
click at [385, 199] on button "Add Subjective" at bounding box center [383, 205] width 47 height 13
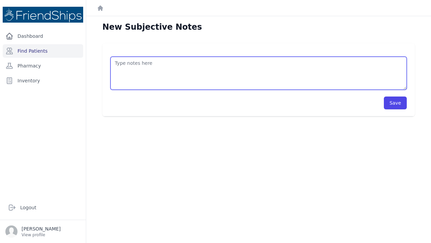
click at [137, 65] on textarea at bounding box center [259, 73] width 296 height 33
type textarea "a"
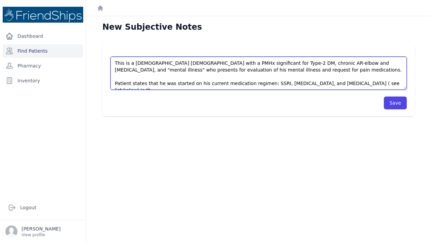
scroll to position [3, 0]
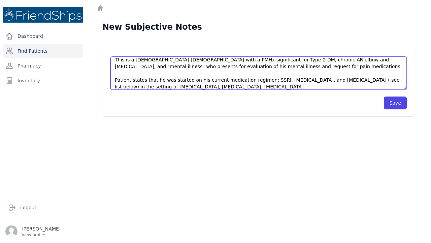
click at [189, 79] on textarea "This is a 54 y/o male with a PMHx significant for Type-2 DM, chronic AR-elbow a…" at bounding box center [259, 73] width 296 height 33
click at [292, 81] on textarea "This is a 54 y/o male with a PMHx significant for Type-2 DM, chronic AR-elbow a…" at bounding box center [259, 73] width 296 height 33
click at [138, 86] on textarea "This is a 54 y/o male with a PMHx significant for Type-2 DM, chronic AR-elbow a…" at bounding box center [259, 73] width 296 height 33
click at [245, 87] on textarea "This is a 54 y/o male with a PMHx significant for Type-2 DM, chronic AR-elbow a…" at bounding box center [259, 73] width 296 height 33
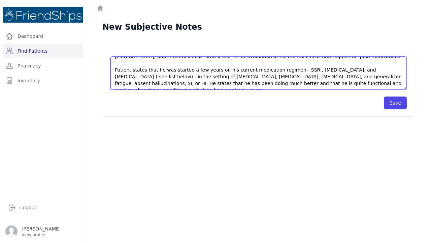
scroll to position [17, 0]
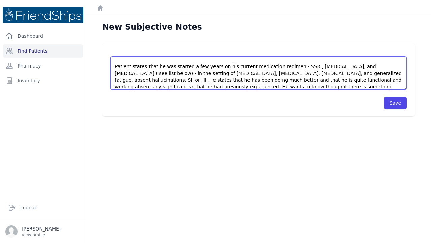
click at [255, 86] on textarea "This is a 54 y/o male with a PMHx significant for Type-2 DM, chronic AR-elbow a…" at bounding box center [259, 73] width 296 height 33
click at [322, 87] on textarea "This is a 54 y/o male with a PMHx significant for Type-2 DM, chronic AR-elbow a…" at bounding box center [259, 73] width 296 height 33
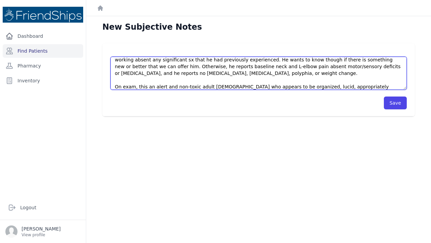
scroll to position [54, 0]
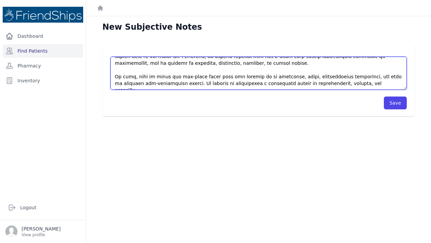
click at [363, 83] on textarea at bounding box center [259, 73] width 296 height 33
click at [368, 82] on textarea at bounding box center [259, 73] width 296 height 33
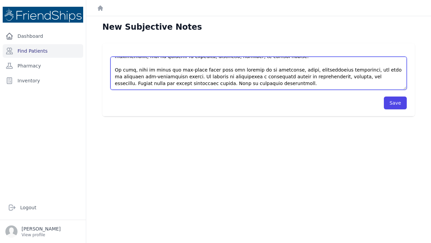
scroll to position [71, 0]
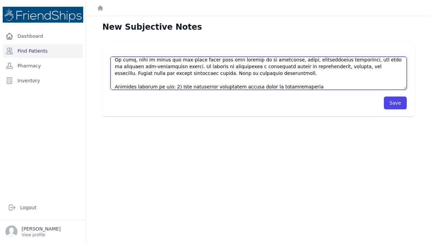
click at [364, 67] on textarea at bounding box center [259, 73] width 296 height 33
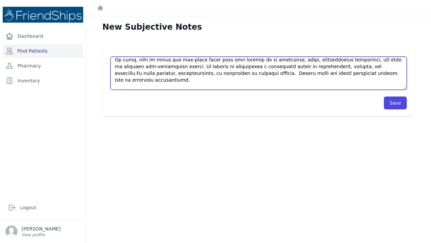
click at [301, 86] on textarea at bounding box center [259, 73] width 296 height 33
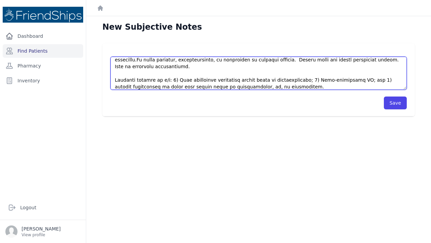
scroll to position [91, 0]
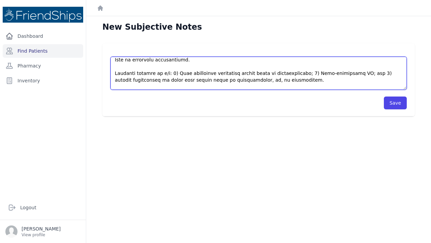
click at [346, 85] on textarea at bounding box center [259, 73] width 296 height 33
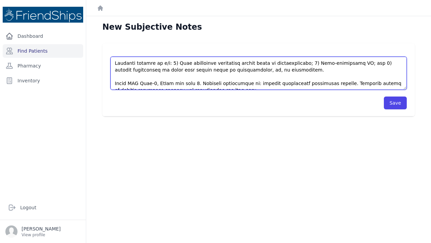
click at [115, 83] on textarea at bounding box center [259, 73] width 296 height 33
type textarea "This is a 54 y/o male with a PMHx significant for Type-2 DM, chronic AR-elbow a…"
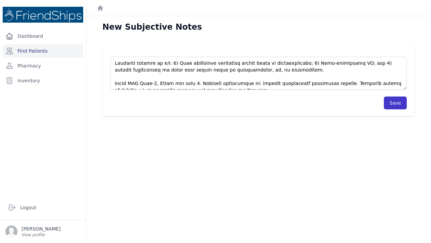
click at [392, 102] on button "Save" at bounding box center [395, 102] width 23 height 13
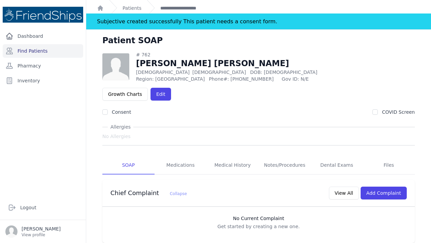
scroll to position [3, 0]
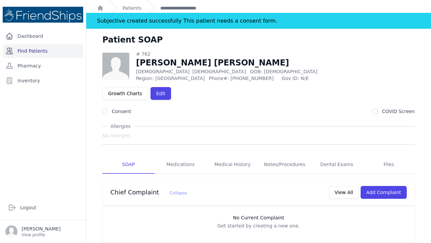
click at [39, 53] on link "Find Patients" at bounding box center [43, 50] width 81 height 13
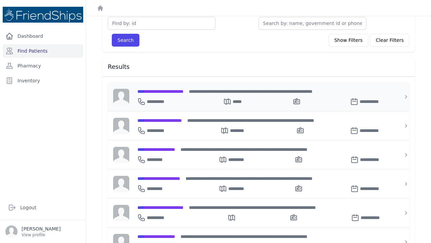
scroll to position [59, 0]
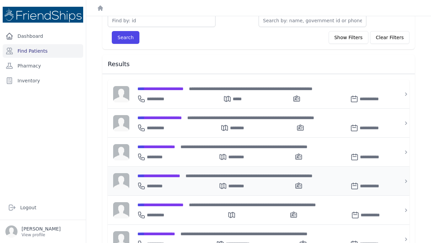
click at [159, 175] on span "**********" at bounding box center [158, 175] width 43 height 5
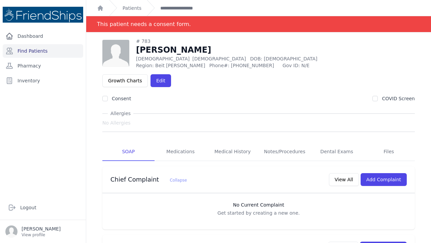
click at [257, 211] on div "No Current Complaint Get started by creating a new one." at bounding box center [258, 211] width 313 height 36
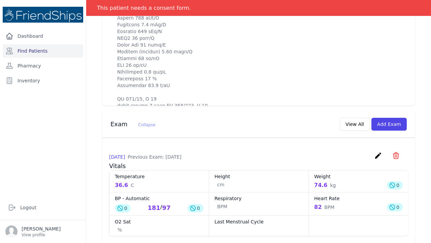
scroll to position [487, 0]
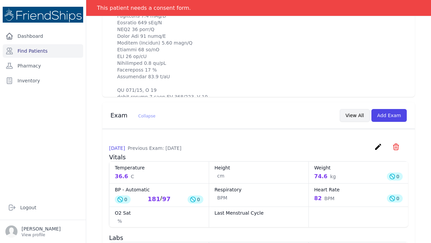
click at [359, 109] on button "View All" at bounding box center [355, 115] width 30 height 13
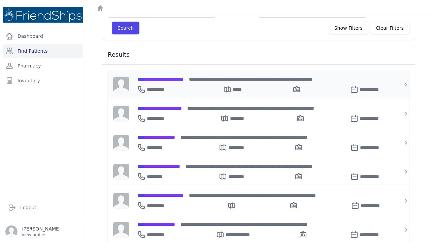
scroll to position [68, 0]
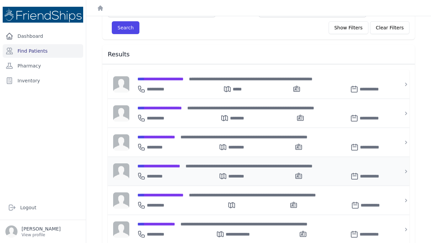
click at [169, 163] on span "**********" at bounding box center [158, 165] width 43 height 5
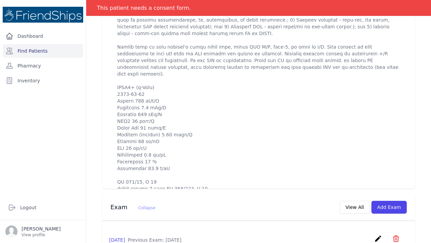
scroll to position [398, 0]
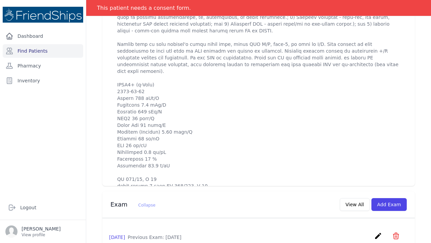
click at [204, 153] on p at bounding box center [258, 34] width 283 height 310
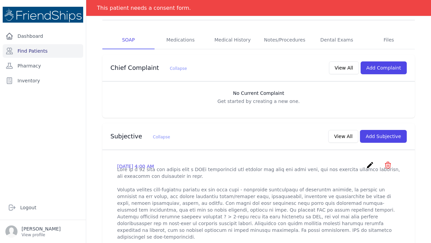
scroll to position [111, 0]
click at [372, 161] on icon "create" at bounding box center [370, 165] width 8 height 8
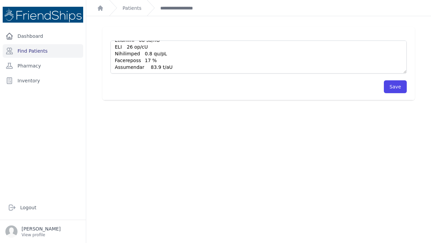
scroll to position [16, 0]
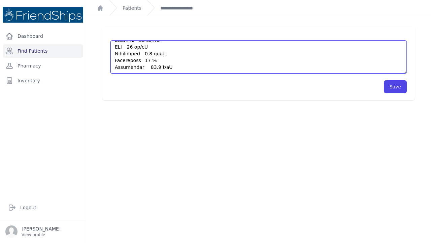
click at [203, 65] on textarea at bounding box center [259, 56] width 296 height 33
click at [128, 67] on textarea at bounding box center [259, 56] width 296 height 33
click at [195, 65] on textarea at bounding box center [259, 56] width 296 height 33
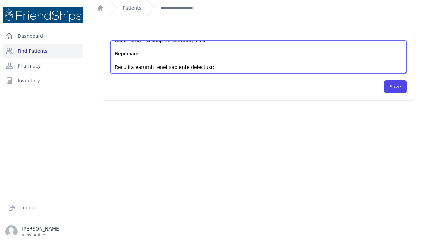
click at [182, 58] on textarea at bounding box center [259, 56] width 296 height 33
click at [195, 67] on textarea at bounding box center [259, 56] width 296 height 33
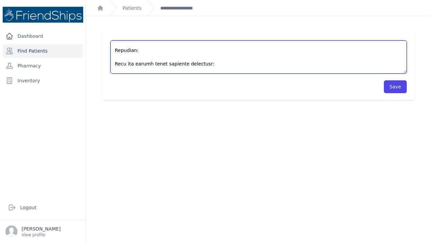
click at [166, 71] on textarea at bounding box center [259, 56] width 296 height 33
click at [164, 71] on textarea at bounding box center [259, 56] width 296 height 33
click at [232, 70] on textarea at bounding box center [259, 56] width 296 height 33
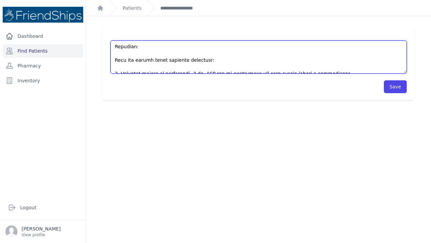
scroll to position [317, 0]
click at [255, 67] on textarea at bounding box center [259, 56] width 296 height 33
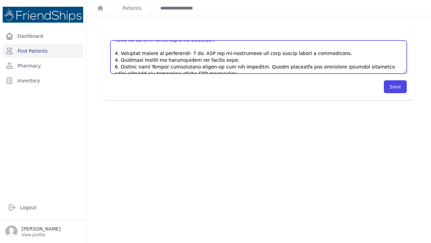
scroll to position [337, 0]
type textarea "This is a 71 year old female with a PMHx significant for chronic low back and k…"
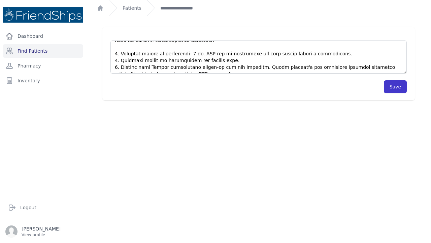
click at [396, 86] on button "Save" at bounding box center [395, 86] width 23 height 13
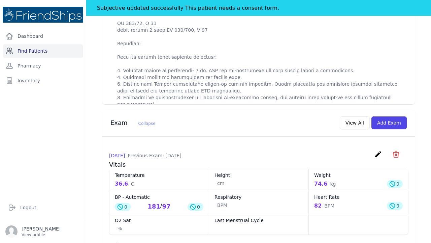
click at [31, 49] on link "Find Patients" at bounding box center [43, 50] width 81 height 13
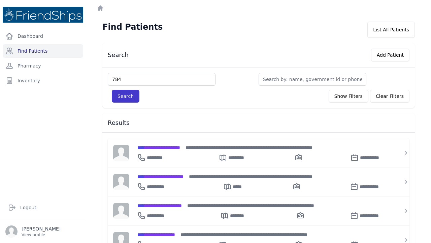
type input "784"
click at [120, 96] on button "Search" at bounding box center [126, 96] width 28 height 13
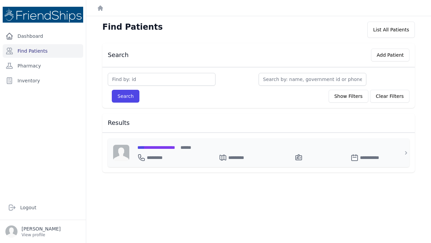
click at [161, 145] on span "**********" at bounding box center [156, 147] width 38 height 5
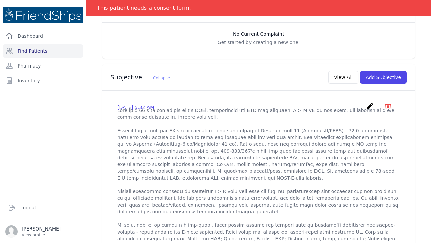
scroll to position [142, 0]
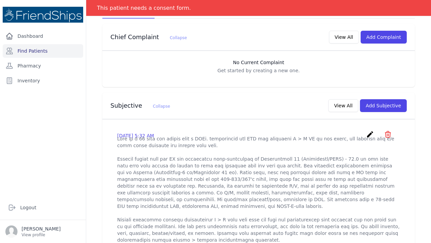
click at [371, 130] on icon "create" at bounding box center [370, 134] width 8 height 8
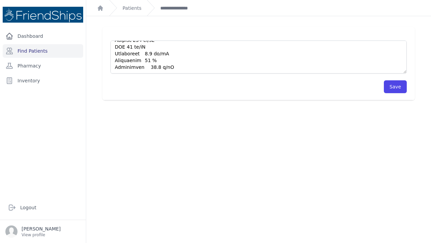
scroll to position [16, 0]
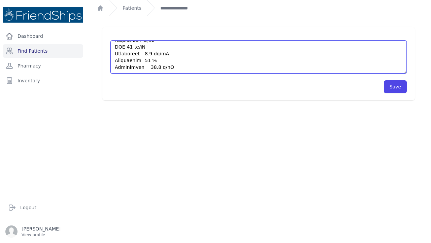
click at [182, 64] on textarea at bounding box center [259, 56] width 296 height 33
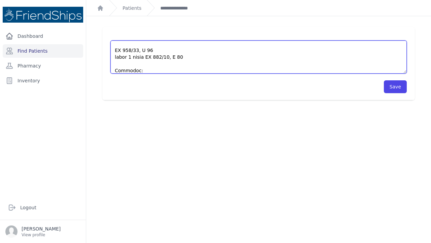
scroll to position [313, 0]
click at [115, 69] on textarea at bounding box center [259, 56] width 296 height 33
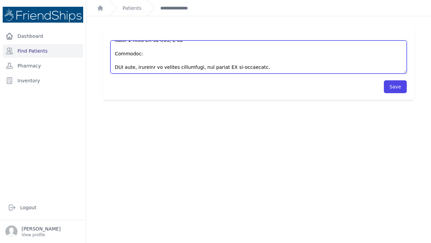
scroll to position [317, 0]
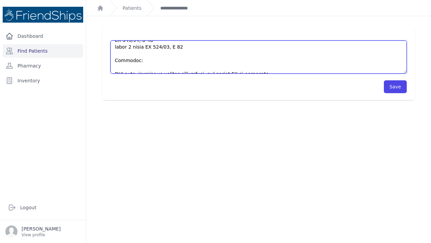
click at [212, 68] on textarea at bounding box center [259, 56] width 296 height 33
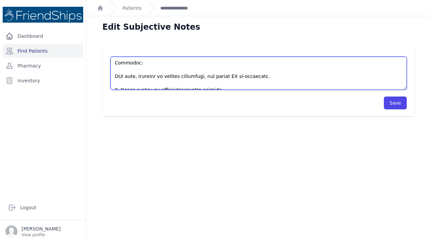
scroll to position [330, 0]
type textarea "This is a 73 year old female with a PMHx. significant for HTN and bilateral R >…"
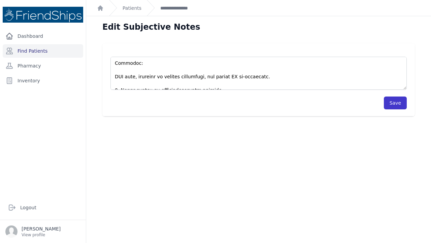
click at [393, 104] on button "Save" at bounding box center [395, 102] width 23 height 13
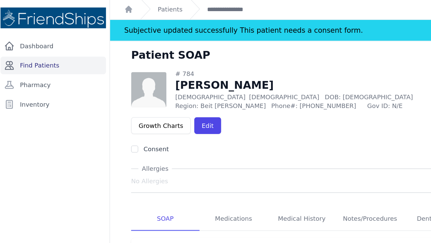
click at [39, 51] on link "Find Patients" at bounding box center [43, 50] width 81 height 13
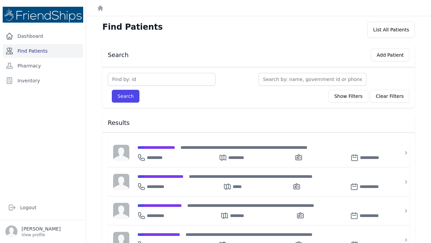
click at [44, 51] on link "Find Patients" at bounding box center [43, 50] width 81 height 13
type input "245"
click at [125, 96] on button "Search" at bounding box center [126, 96] width 28 height 13
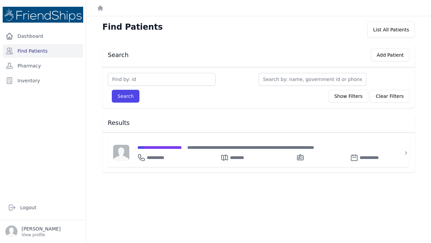
click at [121, 80] on input "text" at bounding box center [162, 79] width 108 height 13
type input "245"
click at [125, 96] on button "Search" at bounding box center [126, 96] width 28 height 13
click at [157, 147] on span "**********" at bounding box center [159, 147] width 44 height 5
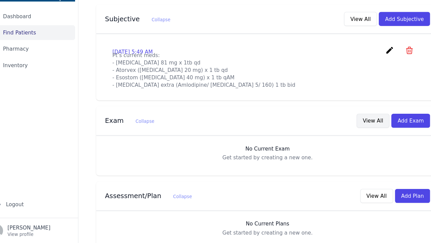
click at [345, 125] on button "View All" at bounding box center [355, 131] width 30 height 13
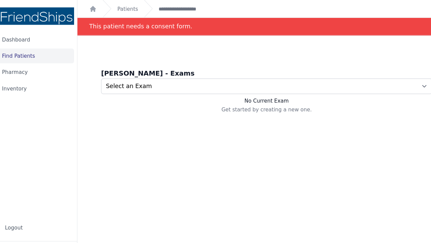
click at [15, 51] on link "Find Patients" at bounding box center [43, 50] width 81 height 13
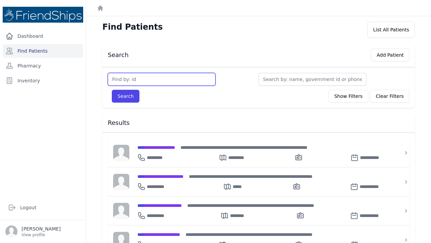
click at [118, 81] on input "text" at bounding box center [162, 79] width 108 height 13
type input "245"
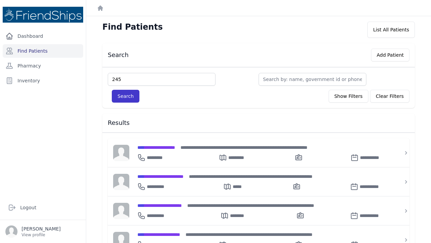
click at [128, 96] on button "Search" at bounding box center [126, 96] width 28 height 13
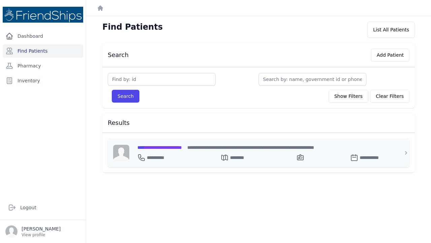
click at [170, 146] on span "**********" at bounding box center [159, 147] width 44 height 5
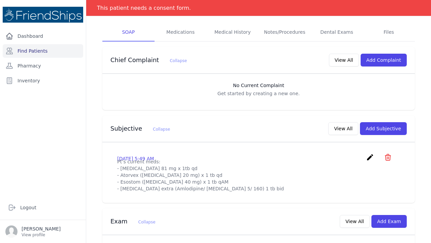
scroll to position [120, 0]
